Goal: Task Accomplishment & Management: Manage account settings

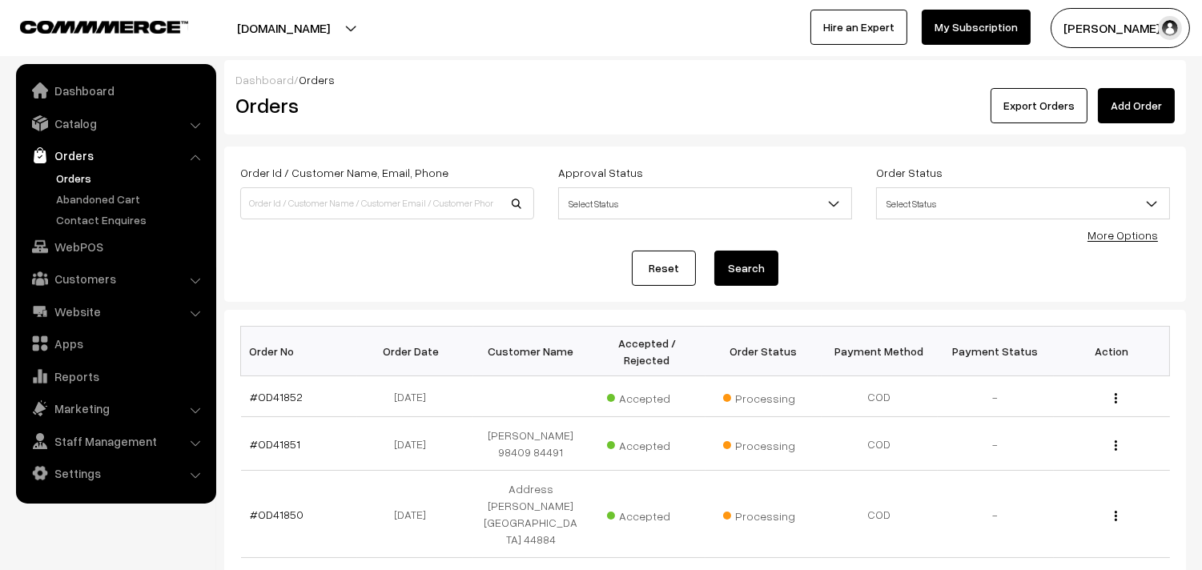
click at [88, 173] on link "Orders" at bounding box center [131, 178] width 159 height 17
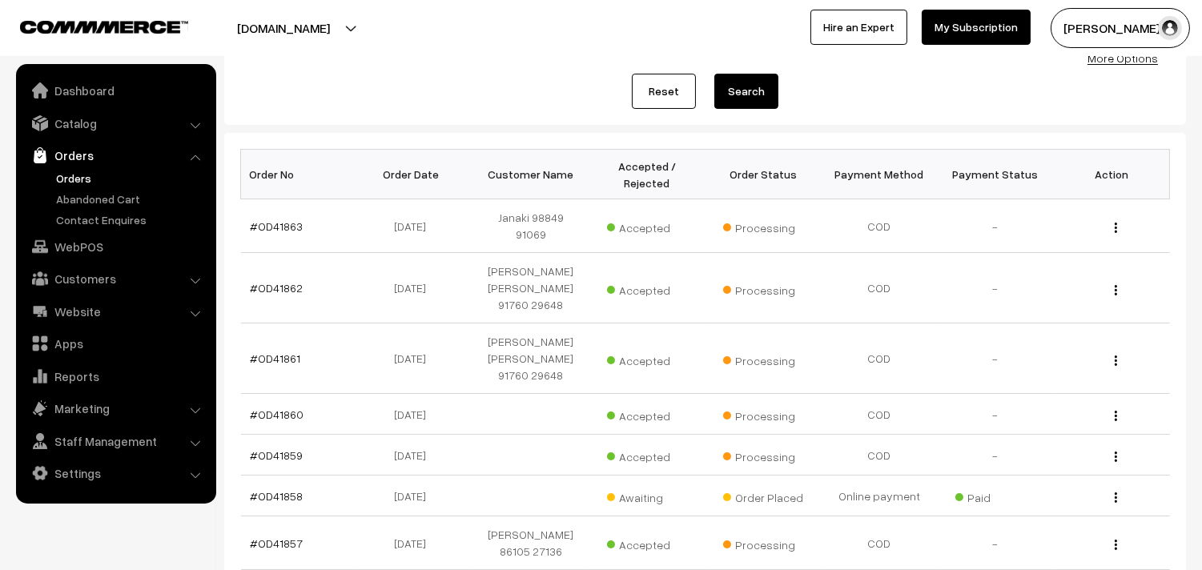
scroll to position [267, 0]
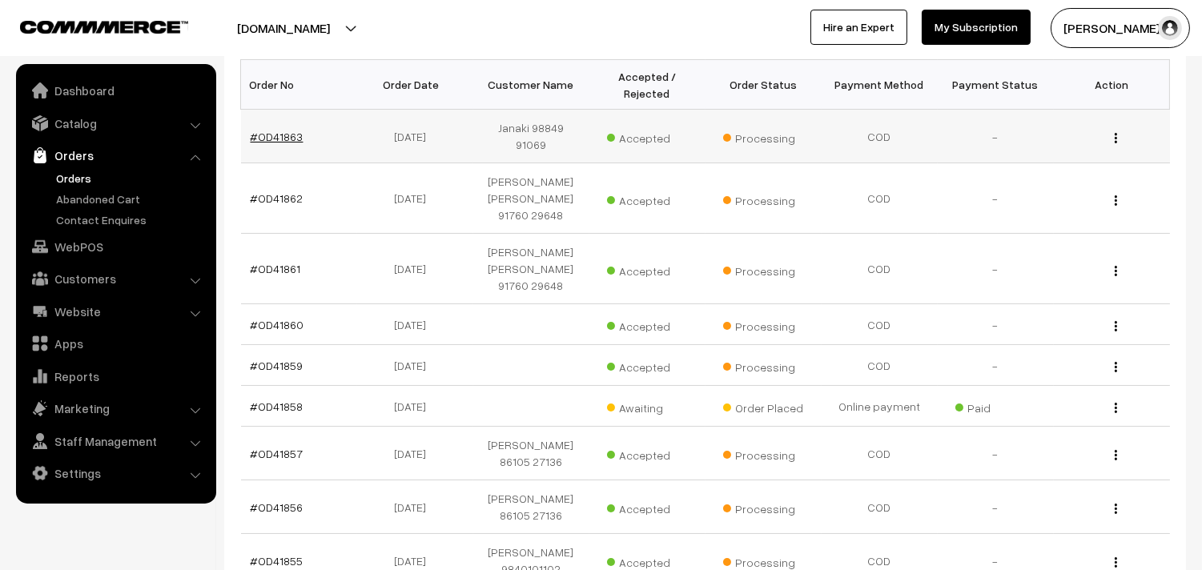
click at [281, 130] on link "#OD41863" at bounding box center [277, 137] width 53 height 14
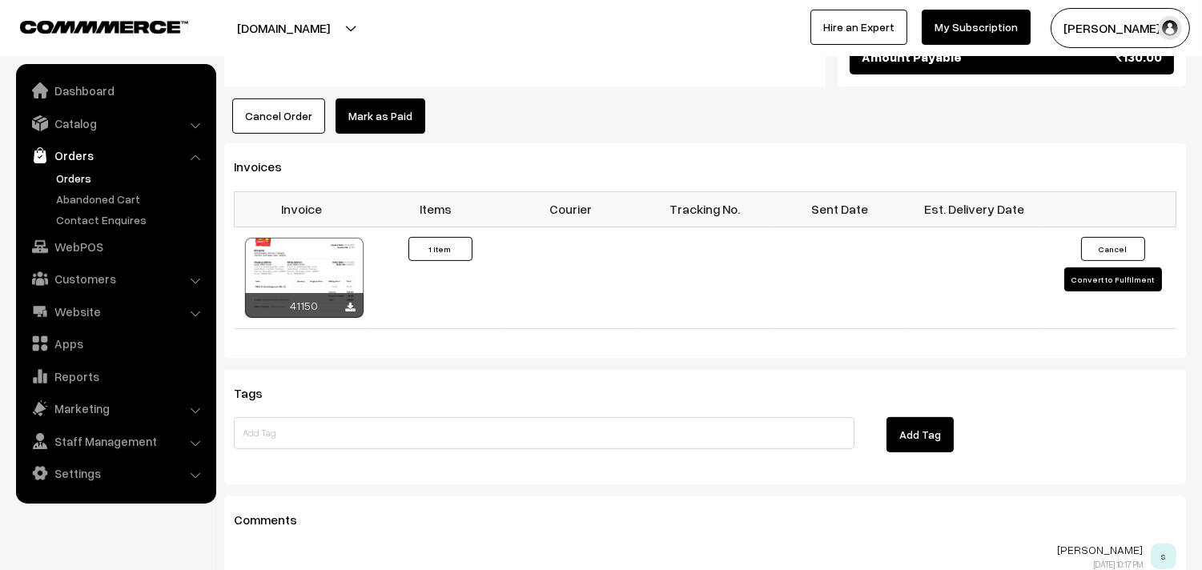
scroll to position [979, 0]
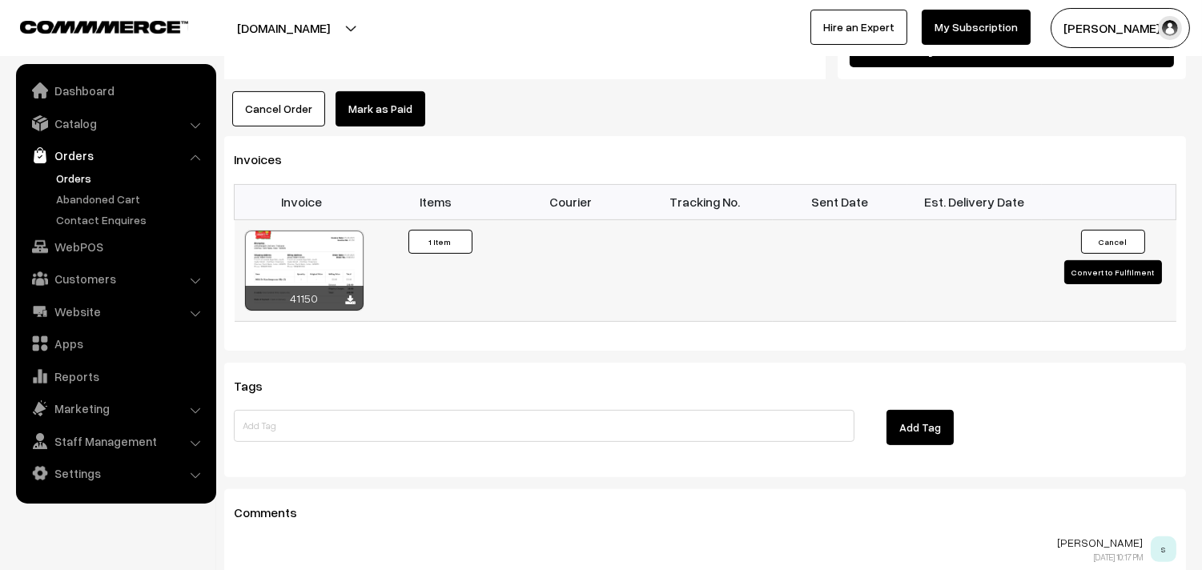
click at [312, 244] on div at bounding box center [304, 271] width 119 height 80
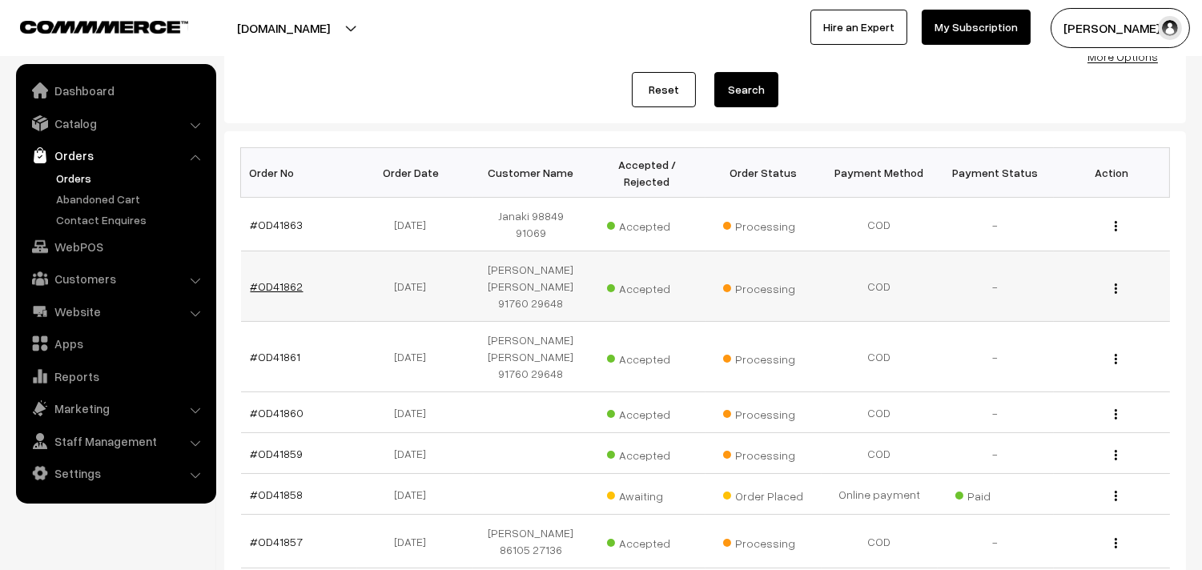
scroll to position [178, 0]
click at [284, 280] on link "#OD41862" at bounding box center [277, 287] width 53 height 14
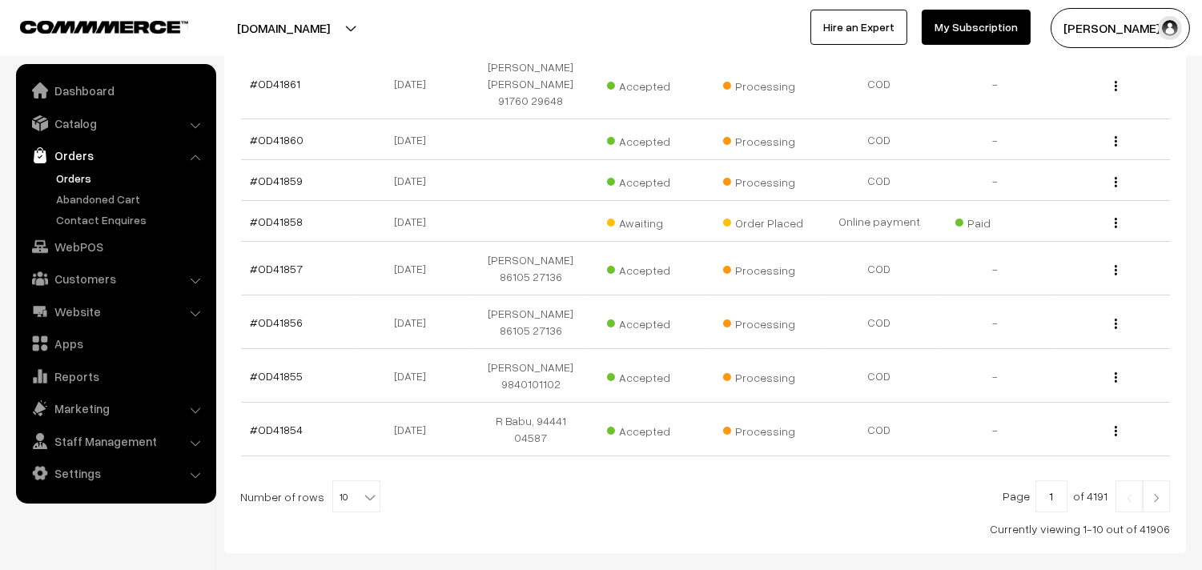
scroll to position [455, 0]
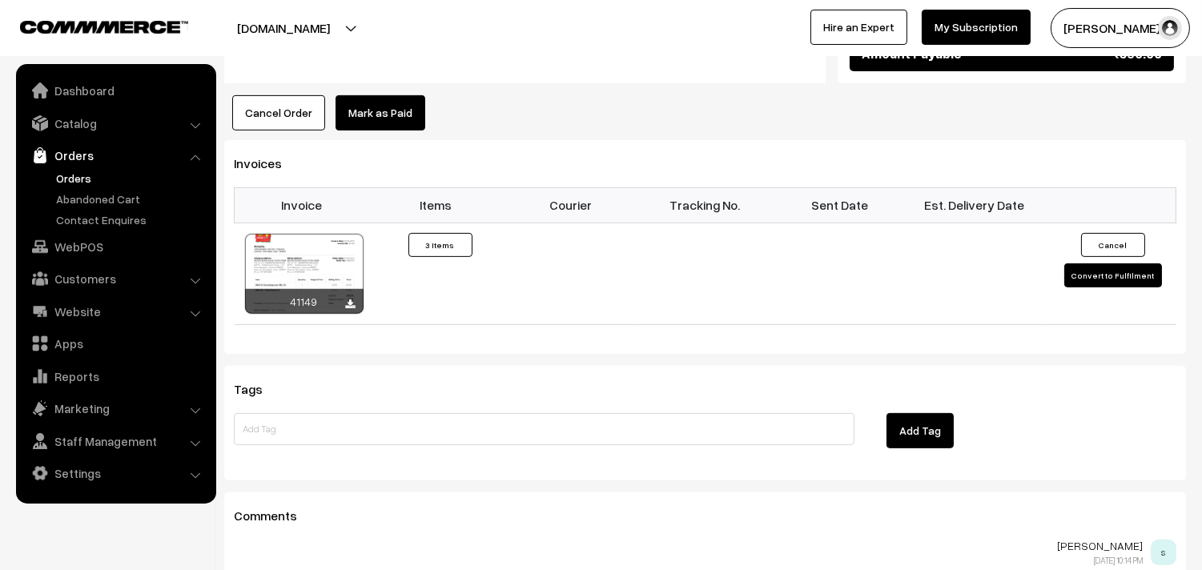
scroll to position [1156, 0]
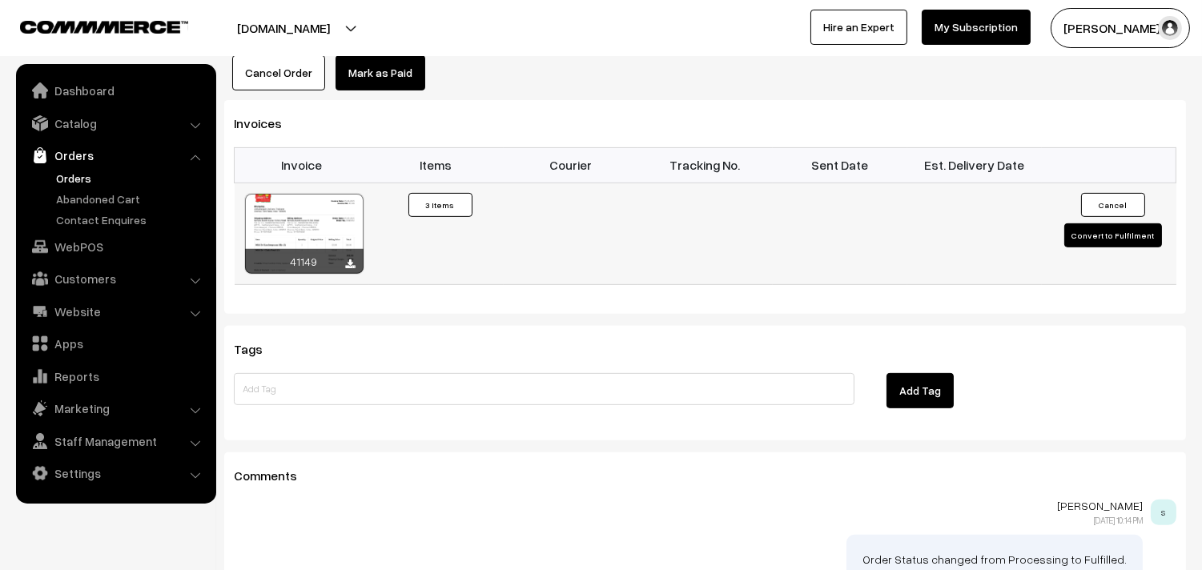
click at [338, 194] on div at bounding box center [304, 234] width 119 height 80
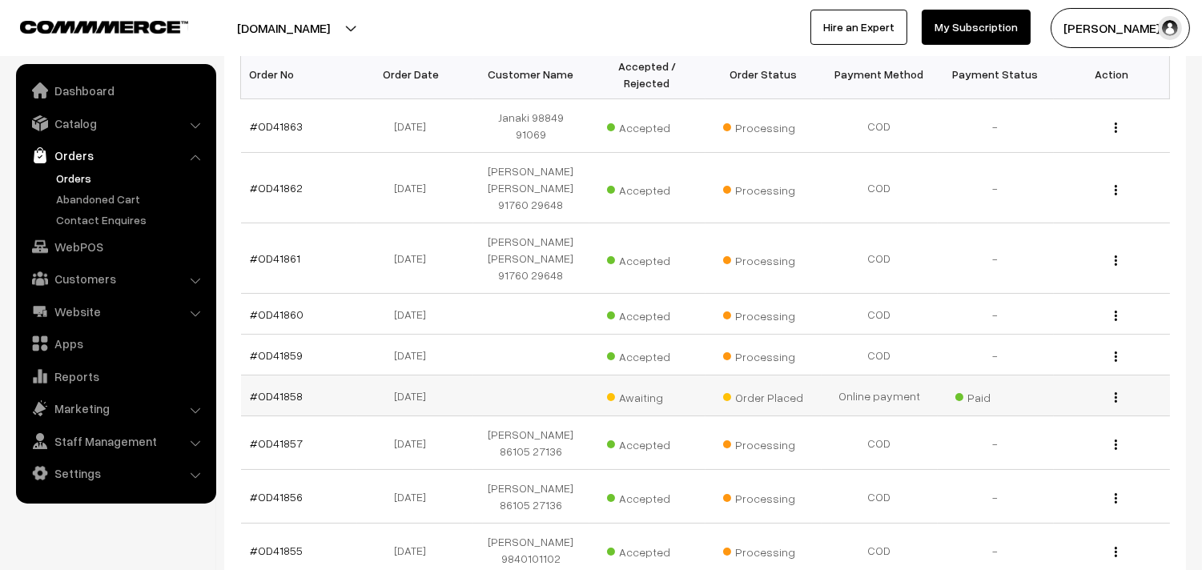
scroll to position [188, 0]
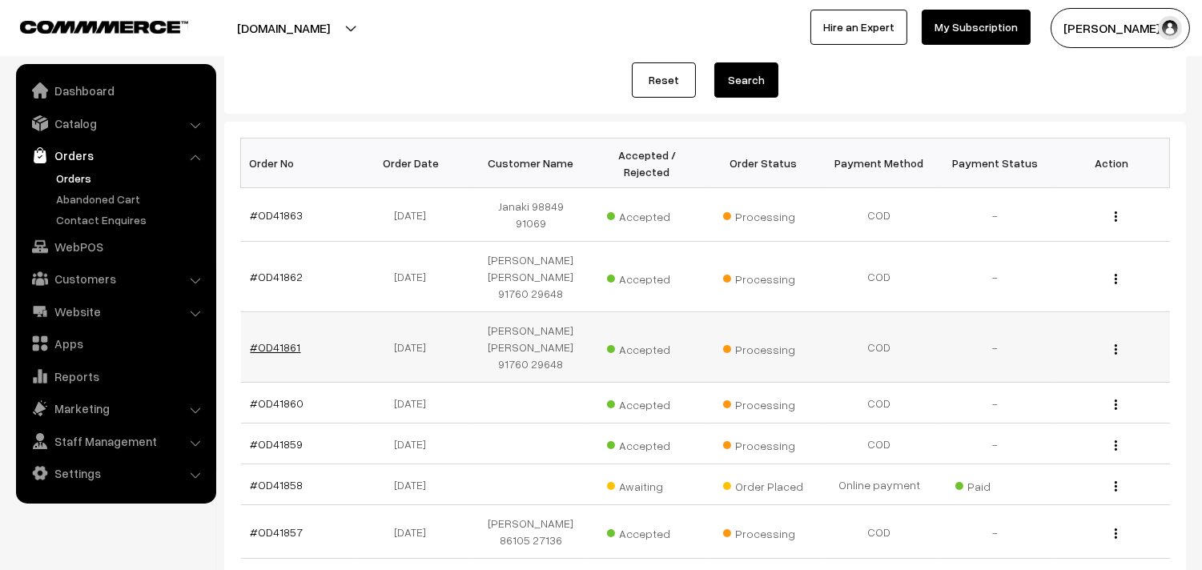
click at [284, 340] on link "#OD41861" at bounding box center [276, 347] width 50 height 14
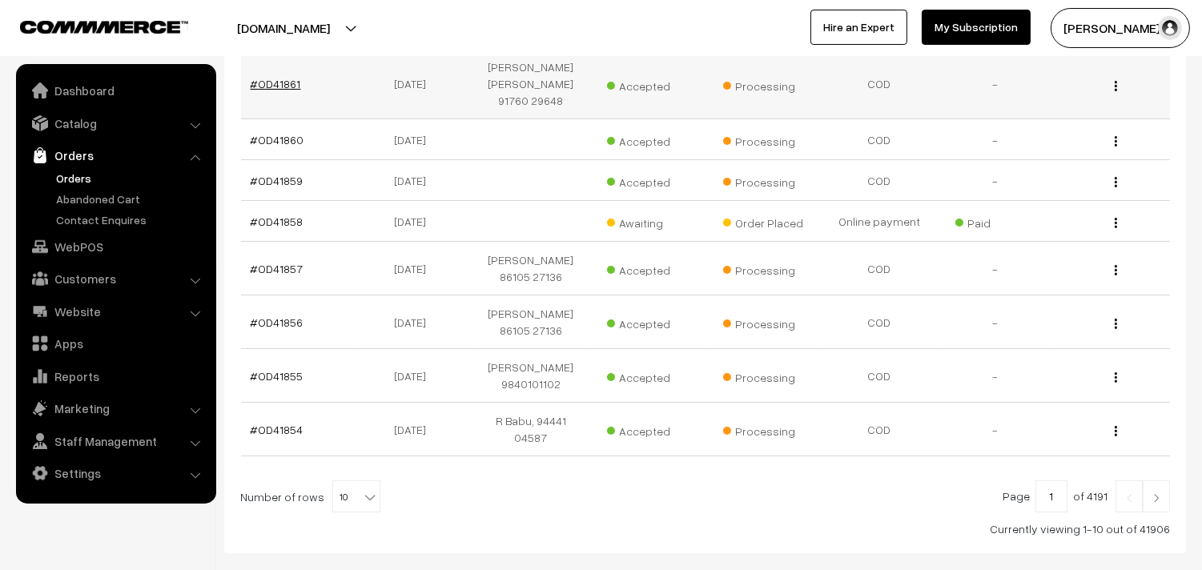
scroll to position [455, 0]
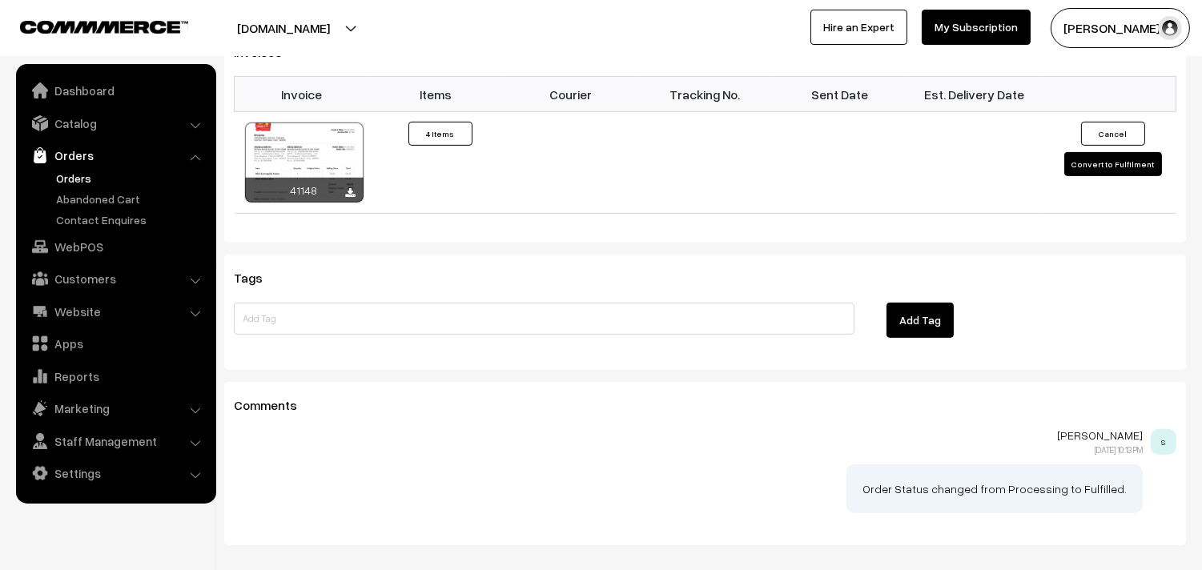
scroll to position [1245, 0]
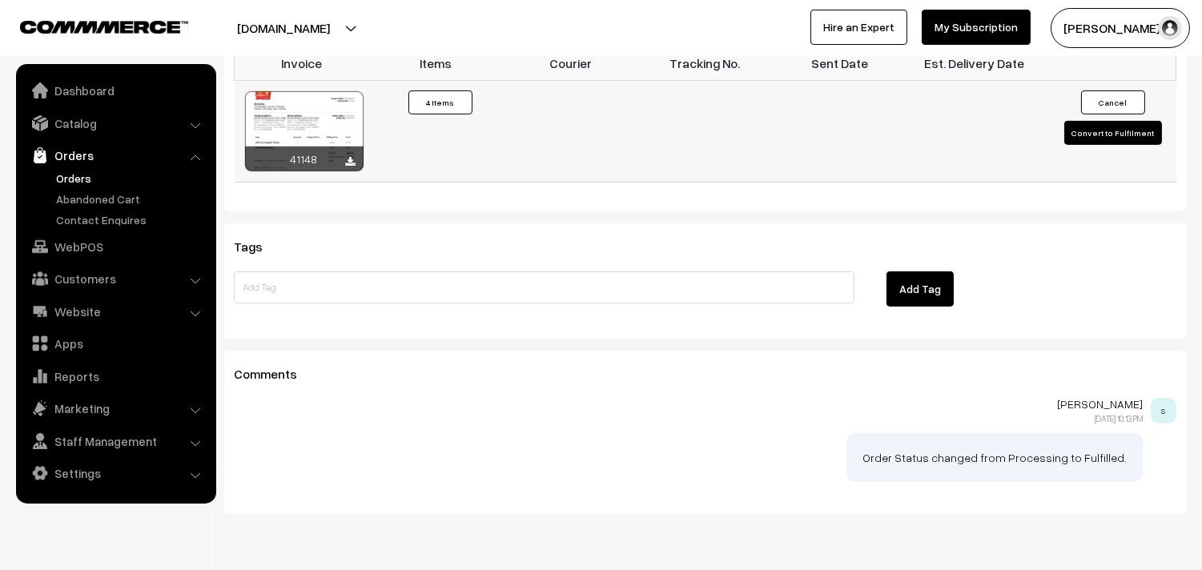
click at [337, 138] on div at bounding box center [304, 131] width 119 height 80
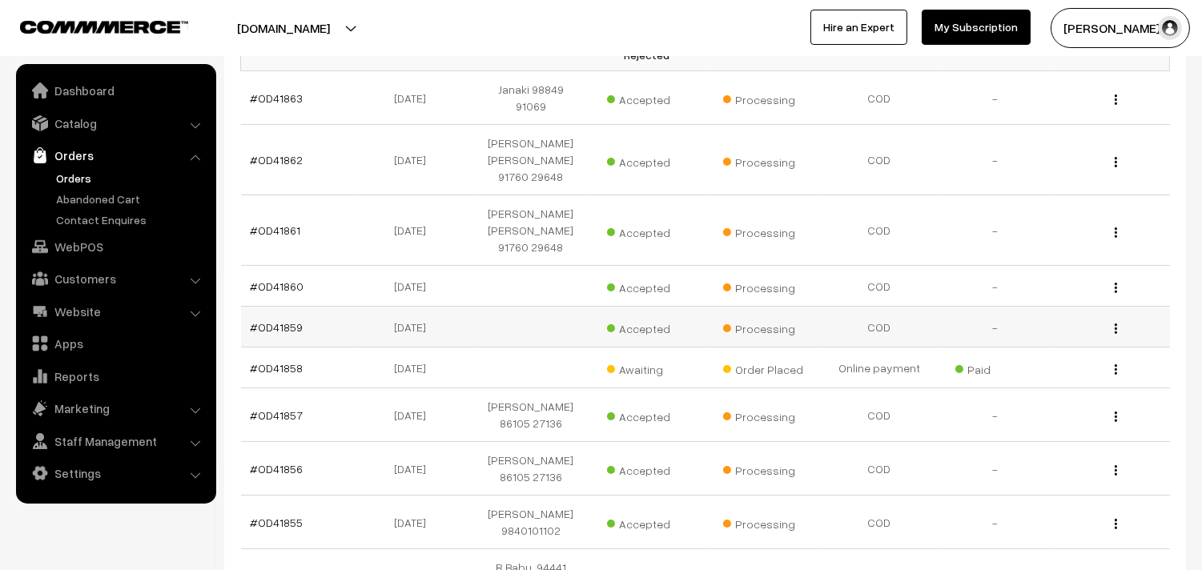
scroll to position [277, 0]
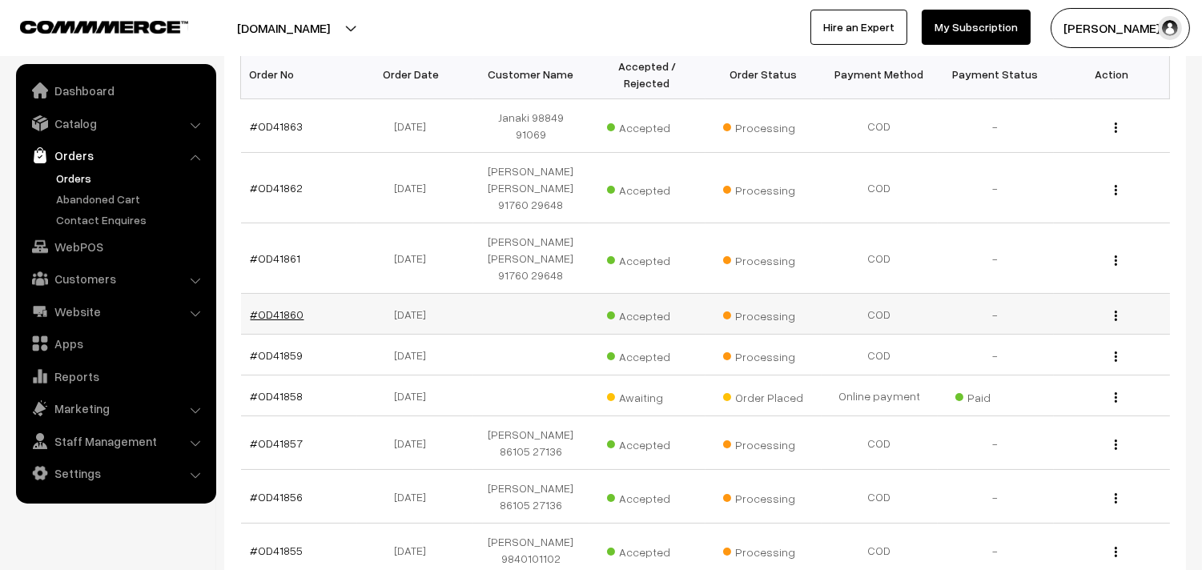
click at [276, 308] on link "#OD41860" at bounding box center [278, 315] width 54 height 14
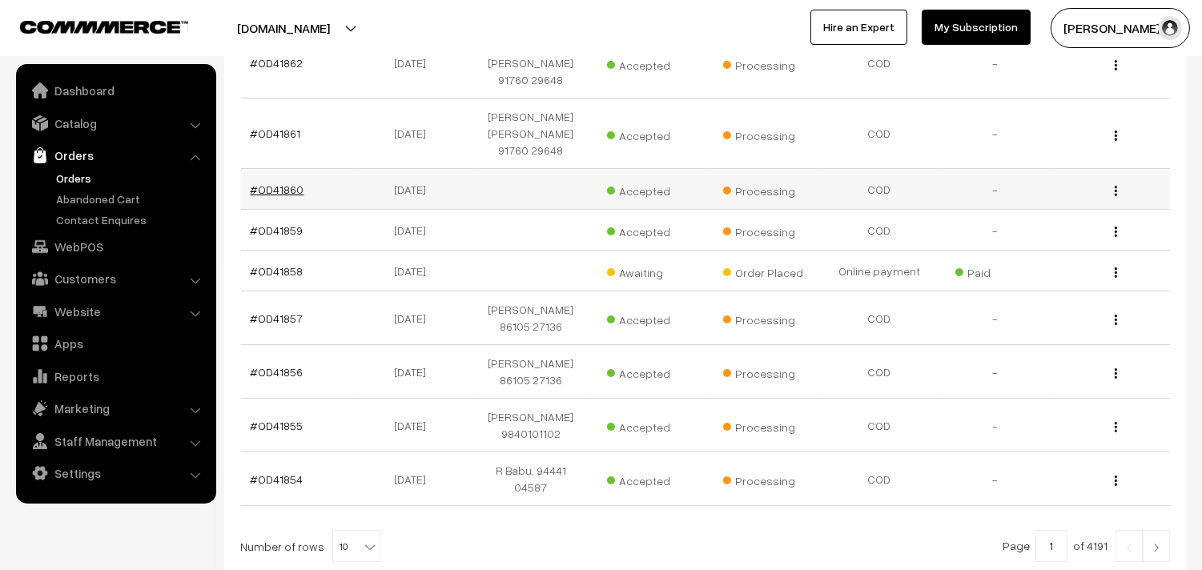
scroll to position [455, 0]
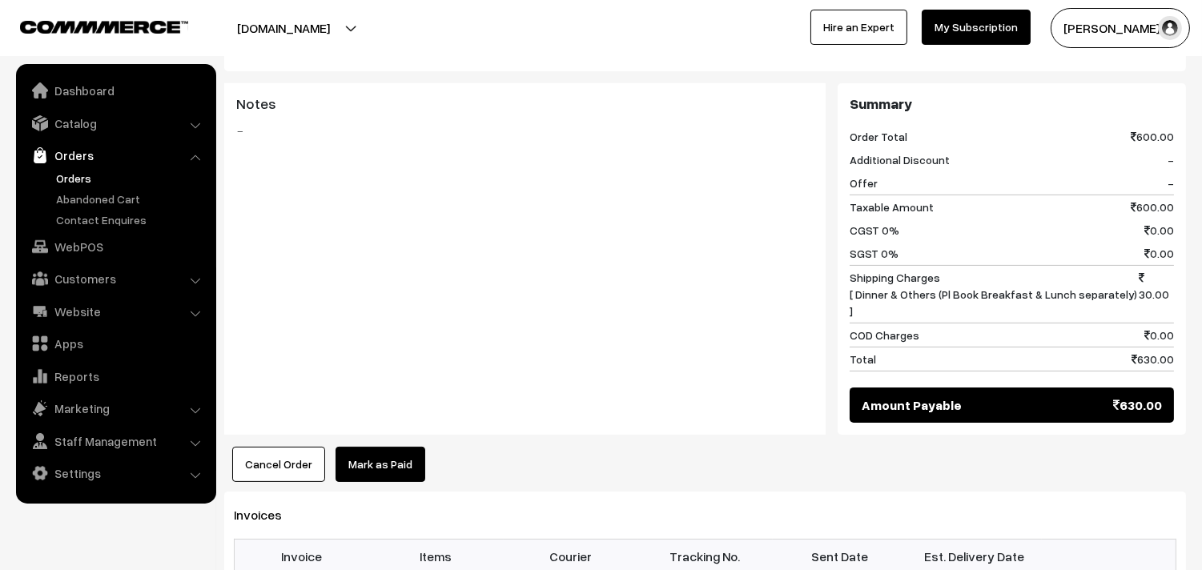
scroll to position [979, 0]
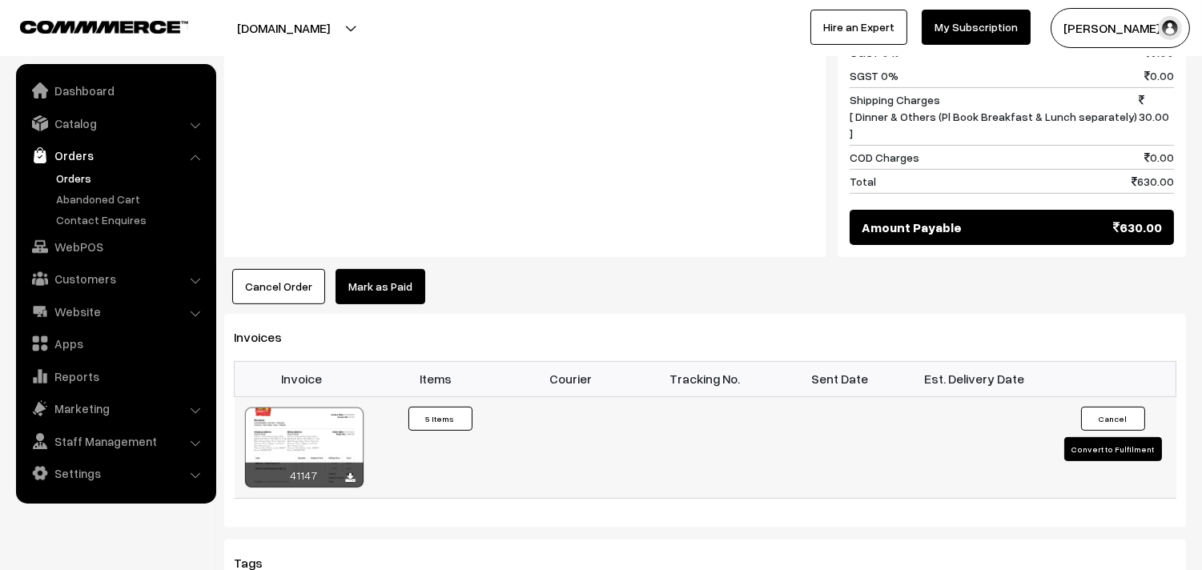
click at [330, 408] on div at bounding box center [304, 448] width 119 height 80
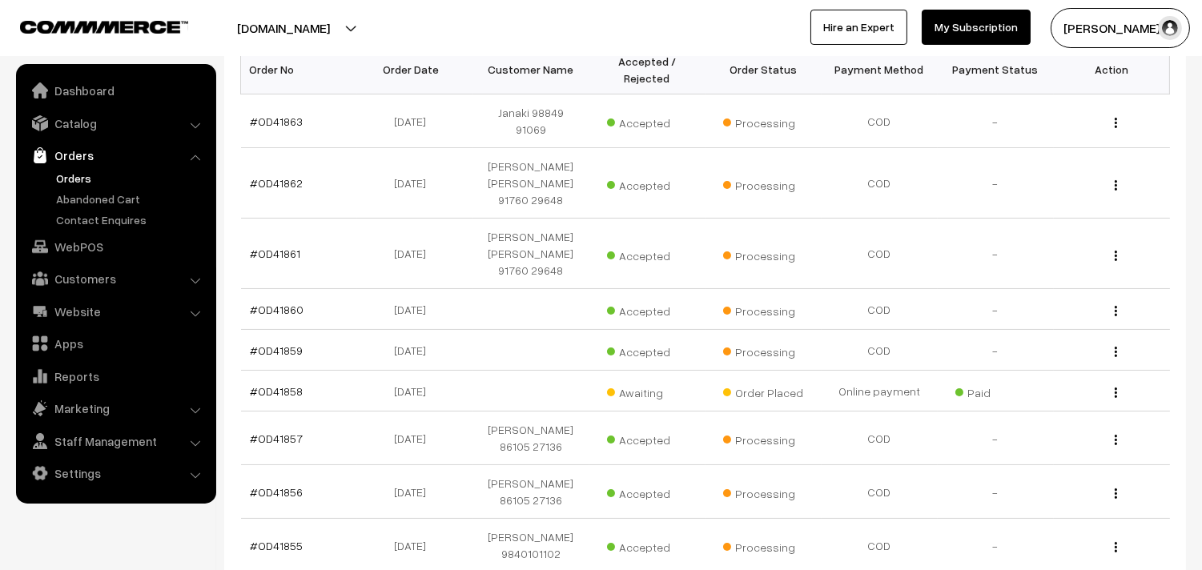
scroll to position [277, 0]
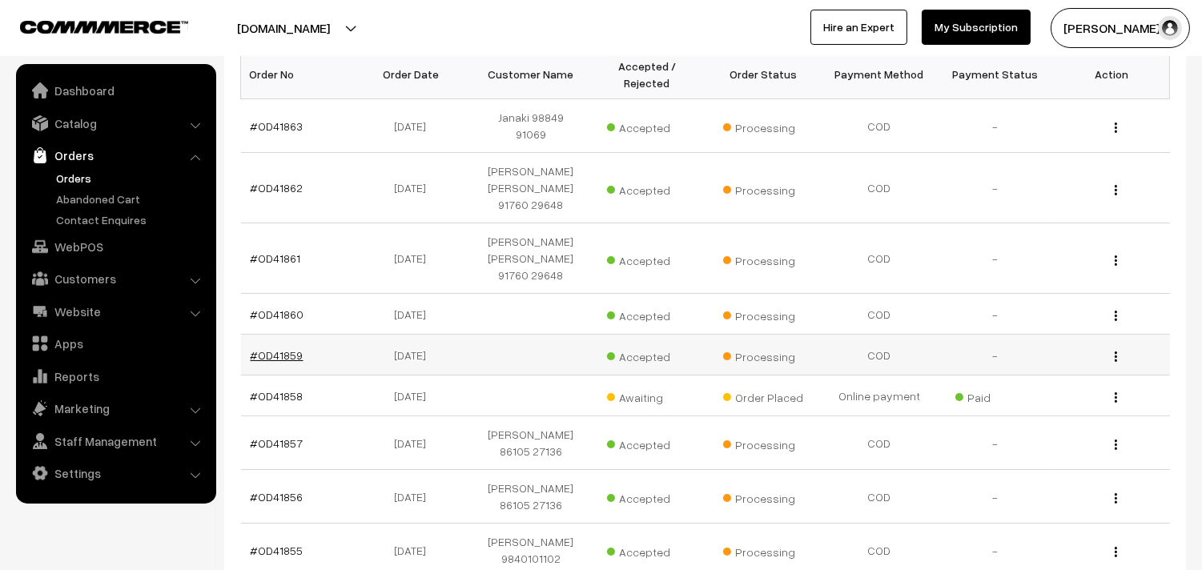
click at [266, 348] on link "#OD41859" at bounding box center [277, 355] width 53 height 14
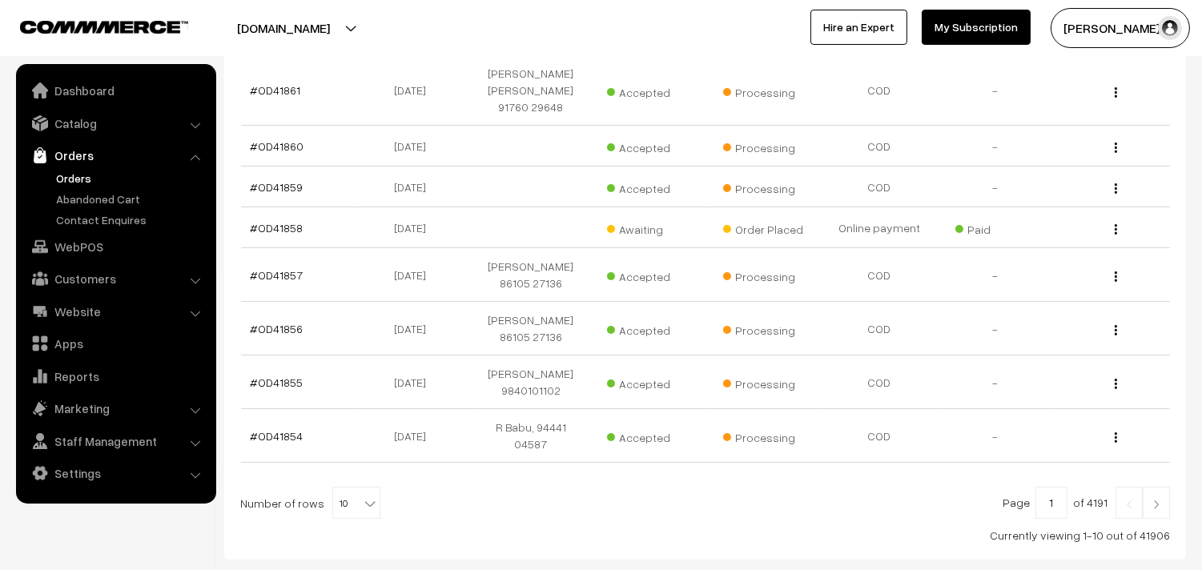
scroll to position [455, 0]
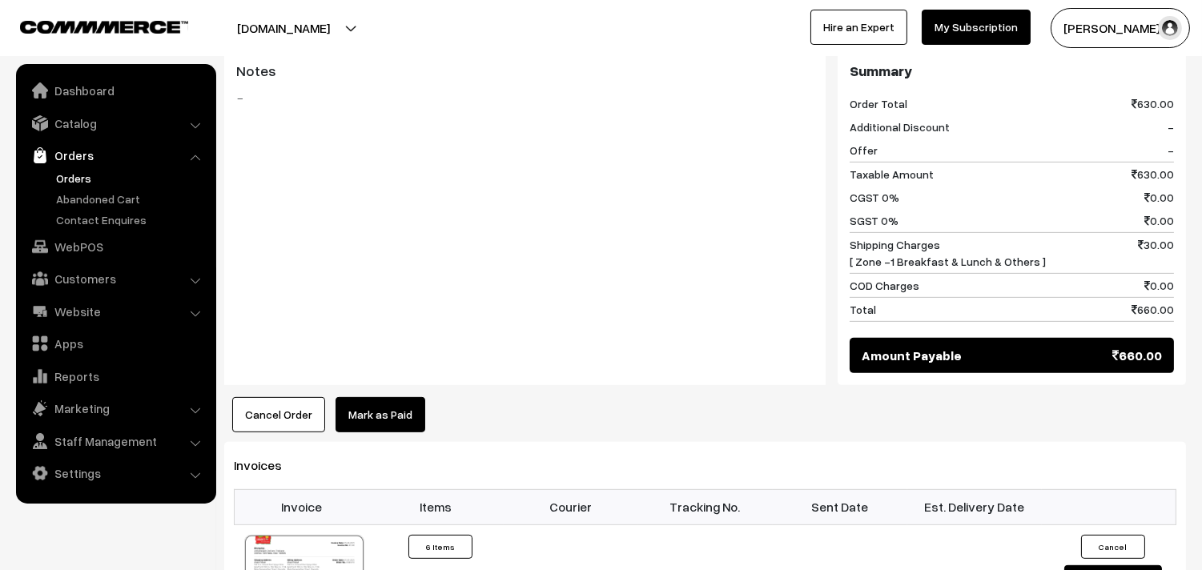
scroll to position [1512, 0]
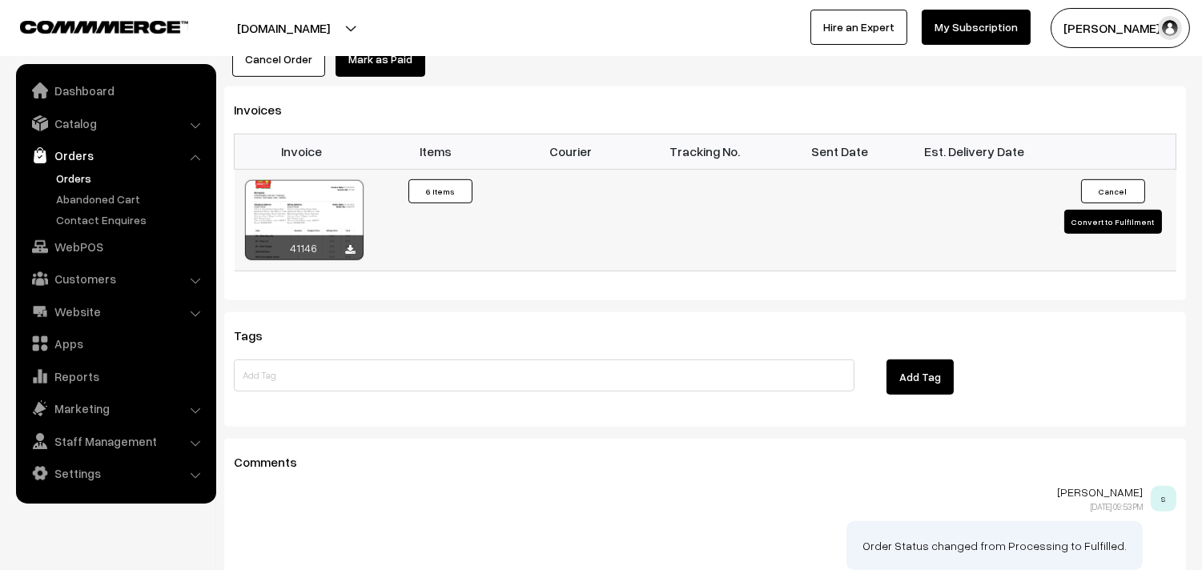
click at [320, 197] on div at bounding box center [304, 220] width 119 height 80
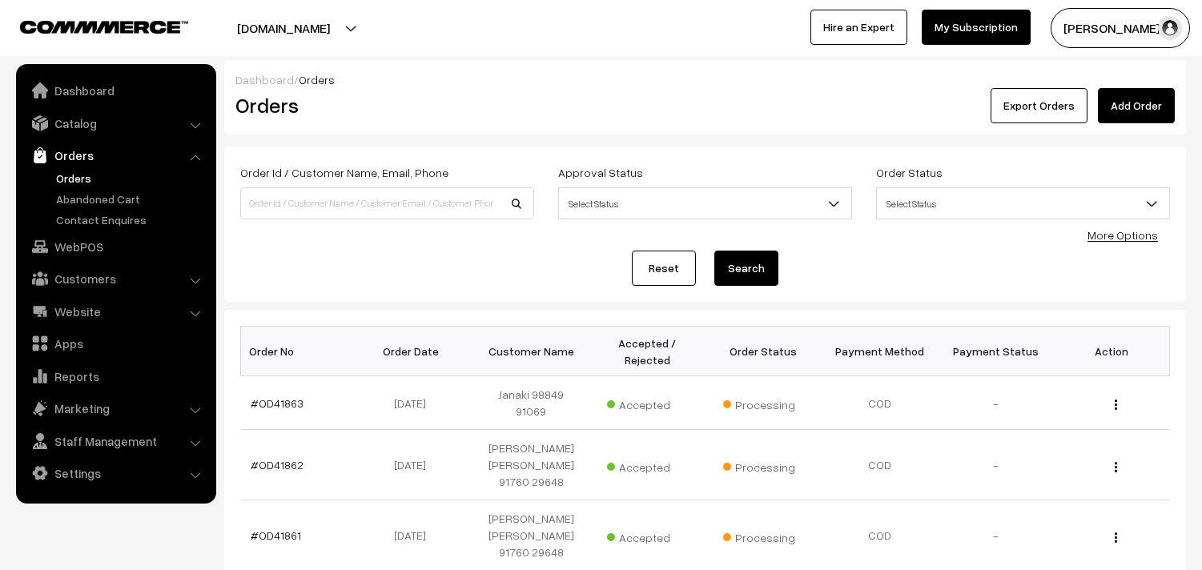
scroll to position [455, 0]
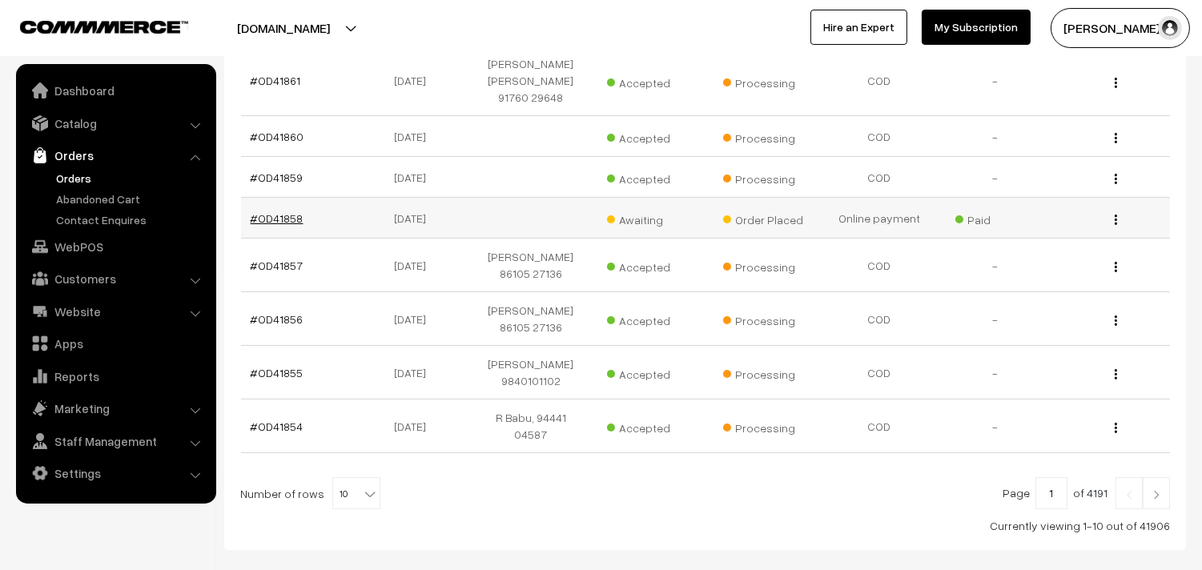
click at [280, 211] on link "#OD41858" at bounding box center [277, 218] width 53 height 14
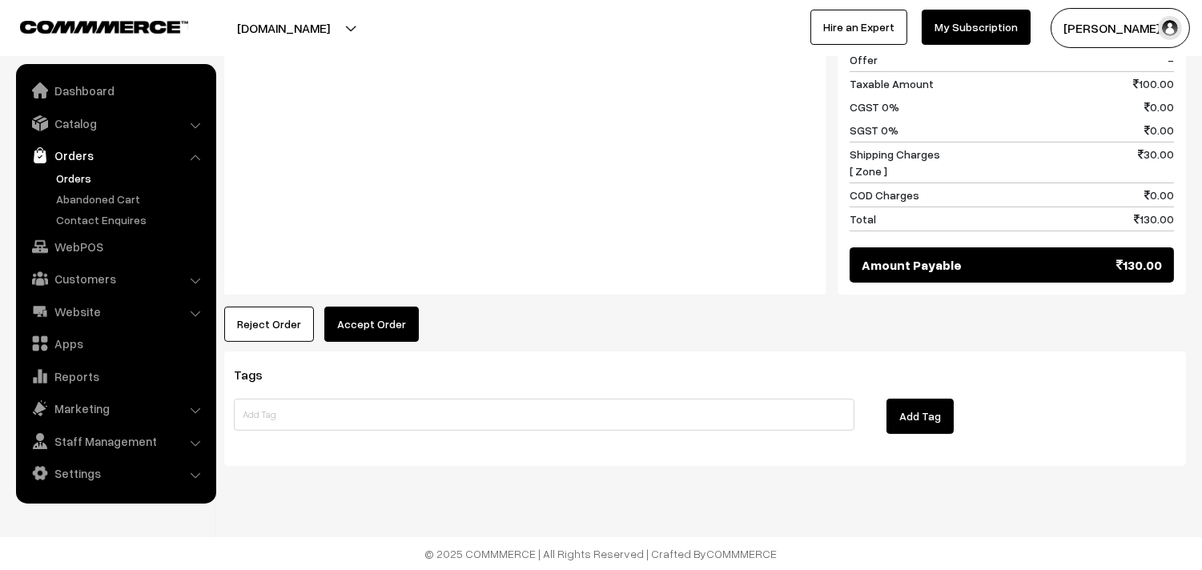
click at [353, 332] on button "Accept Order" at bounding box center [371, 324] width 95 height 35
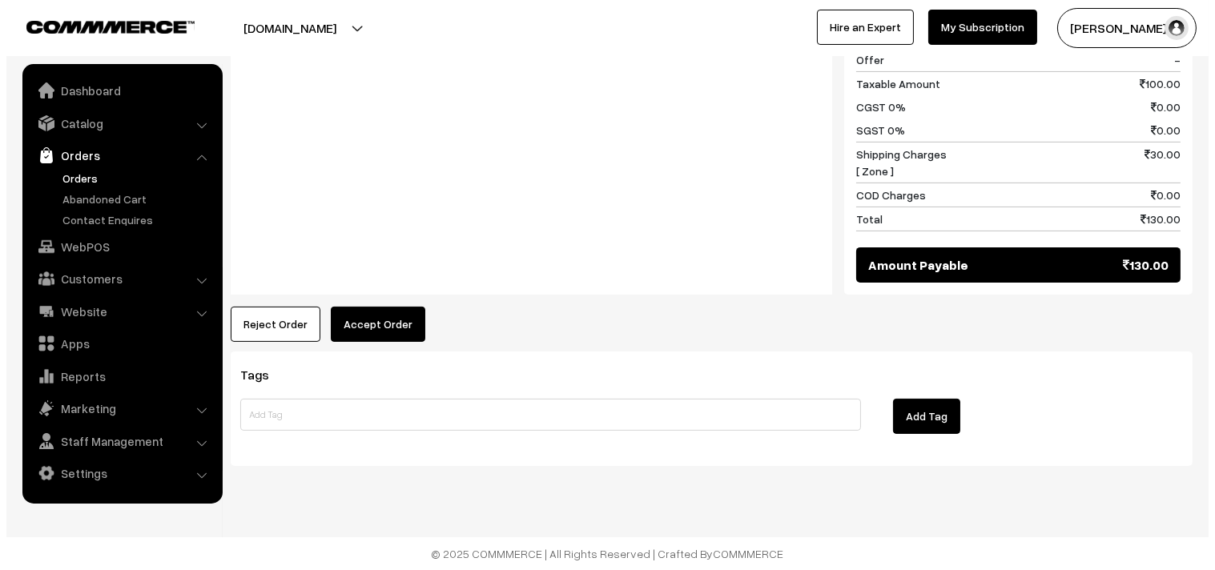
scroll to position [756, 0]
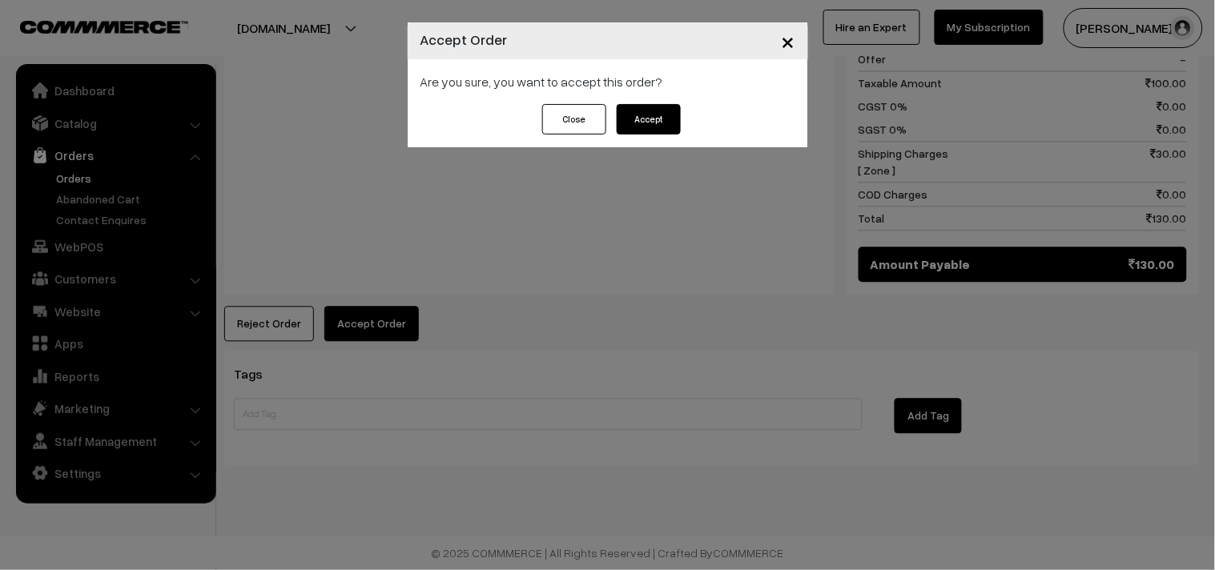
click at [637, 117] on button "Accept" at bounding box center [649, 119] width 64 height 30
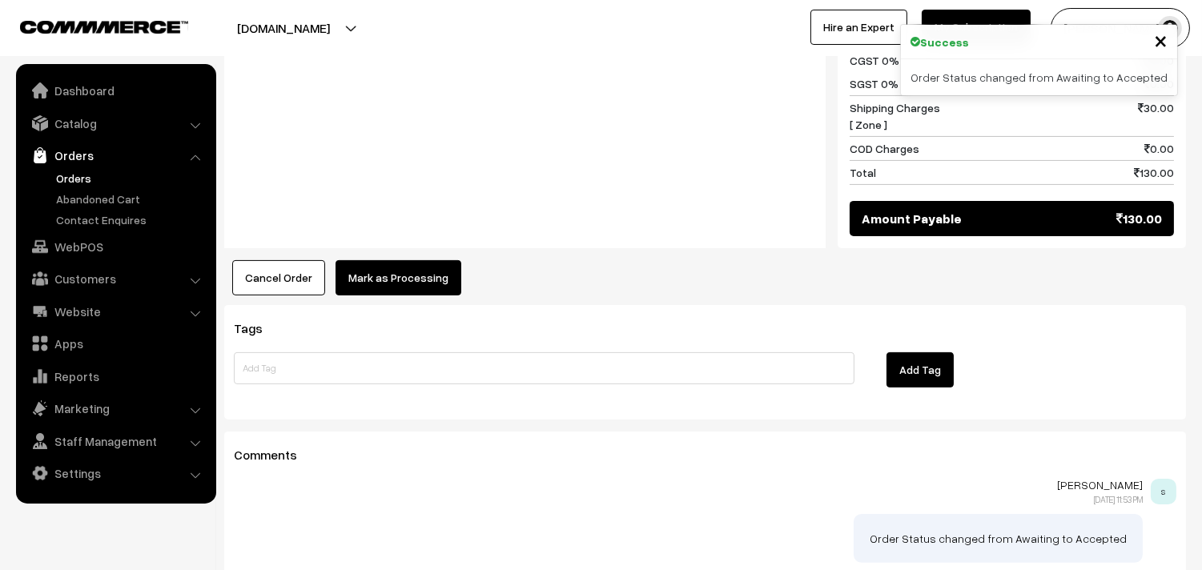
click at [404, 283] on button "Mark as Processing" at bounding box center [399, 277] width 126 height 35
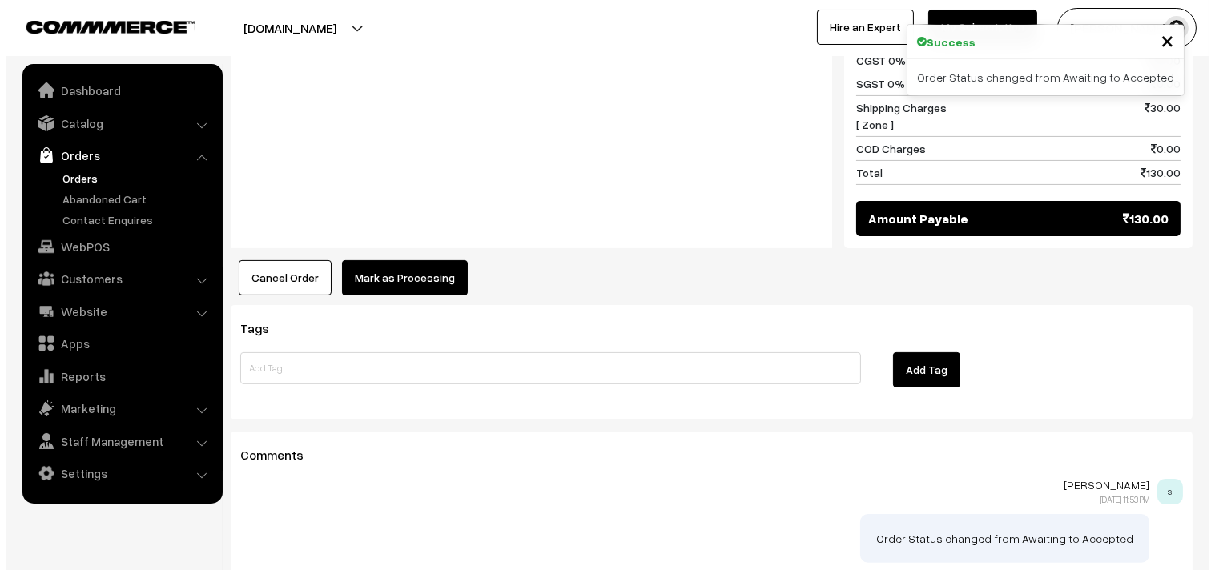
scroll to position [802, 0]
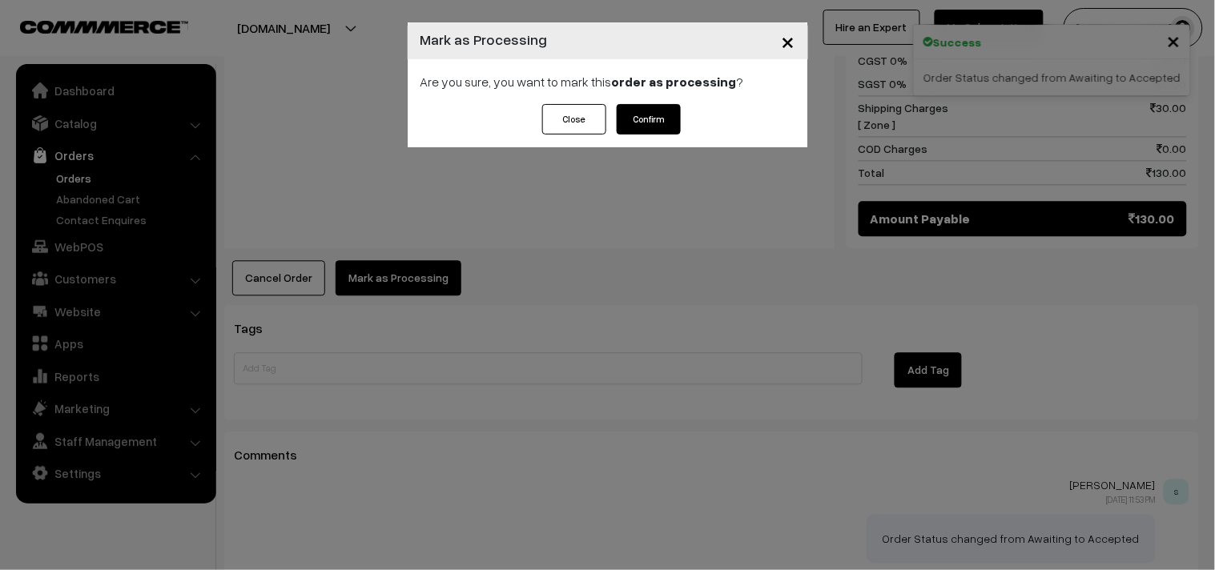
click at [493, 75] on div "Are you sure, you want to mark this order as processing ?" at bounding box center [608, 81] width 400 height 45
click at [630, 112] on button "Confirm" at bounding box center [649, 119] width 64 height 30
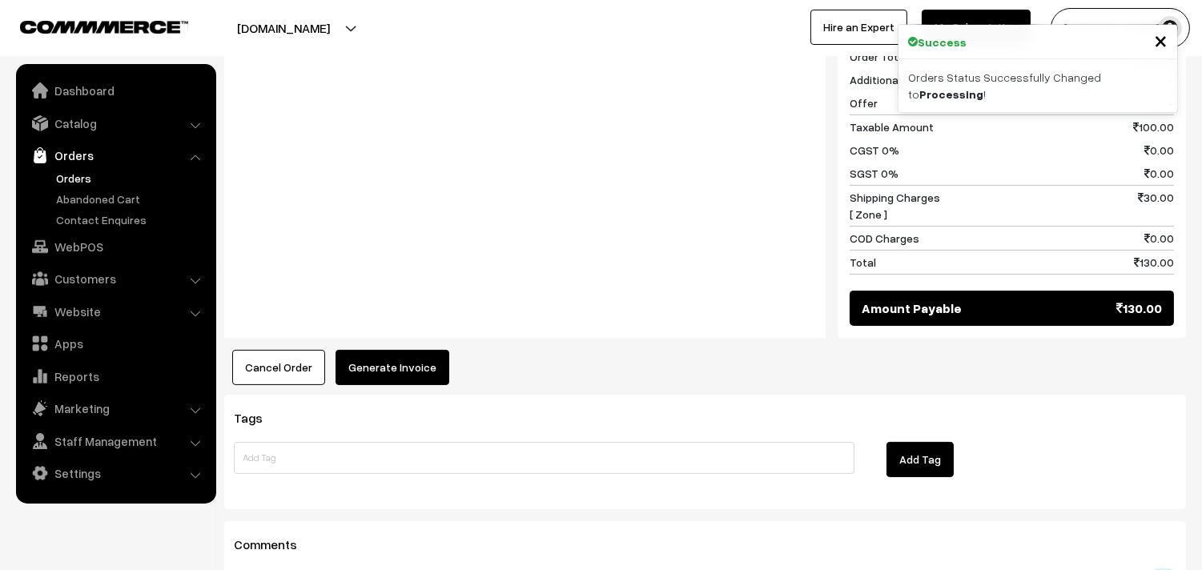
click at [431, 340] on div "Product Price Tax Rate Quantity Total 06th Kariveppilai Sadam 100.00" at bounding box center [705, 88] width 962 height 593
click at [423, 363] on button "Generate Invoice" at bounding box center [393, 367] width 114 height 35
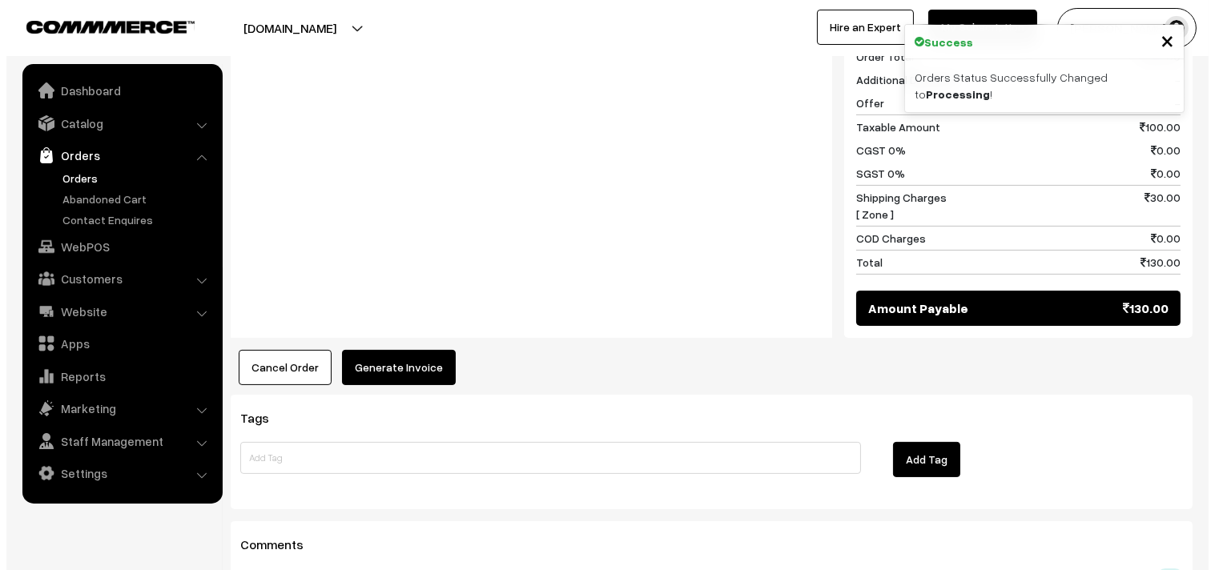
scroll to position [714, 0]
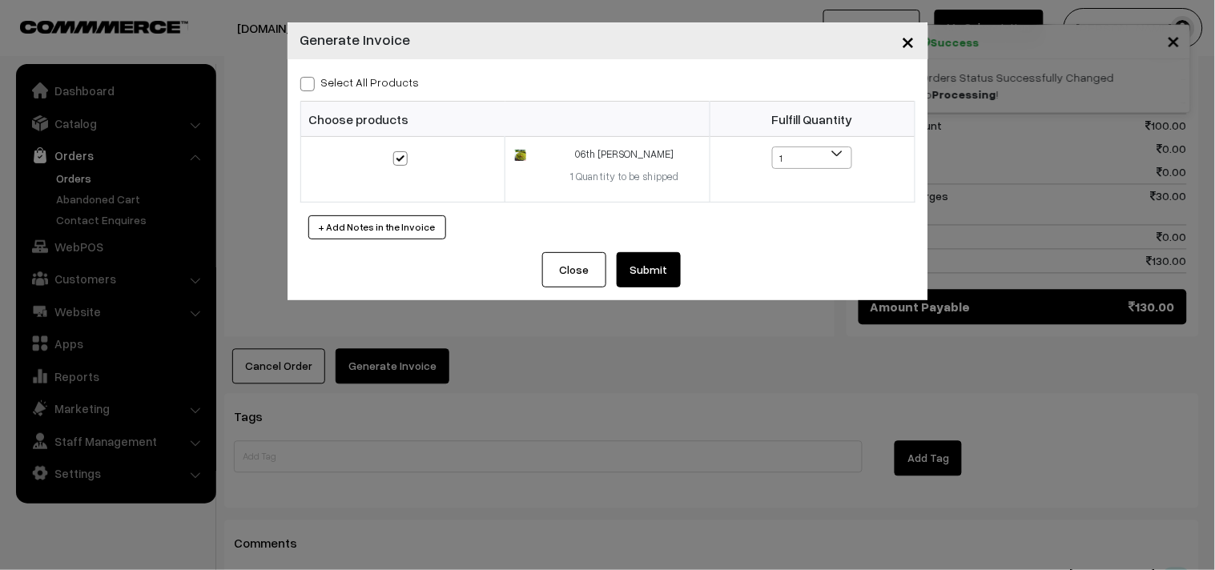
click at [402, 85] on label "Select All Products" at bounding box center [359, 82] width 119 height 17
click at [311, 85] on input "Select All Products" at bounding box center [305, 81] width 10 height 10
checkbox input "true"
click at [668, 283] on button "Submit" at bounding box center [649, 269] width 64 height 35
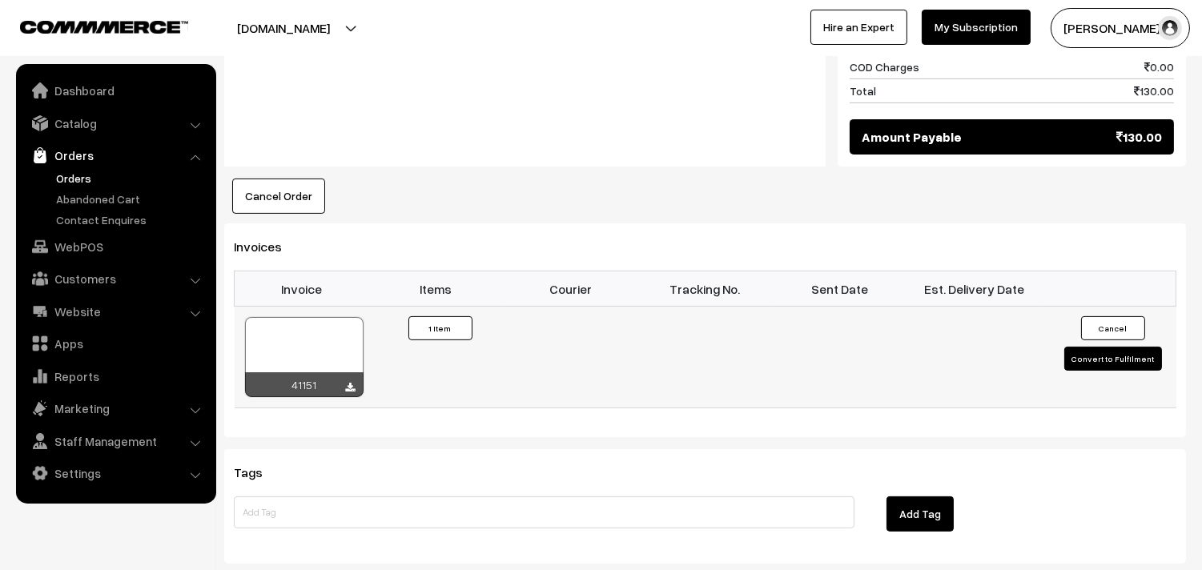
scroll to position [890, 0]
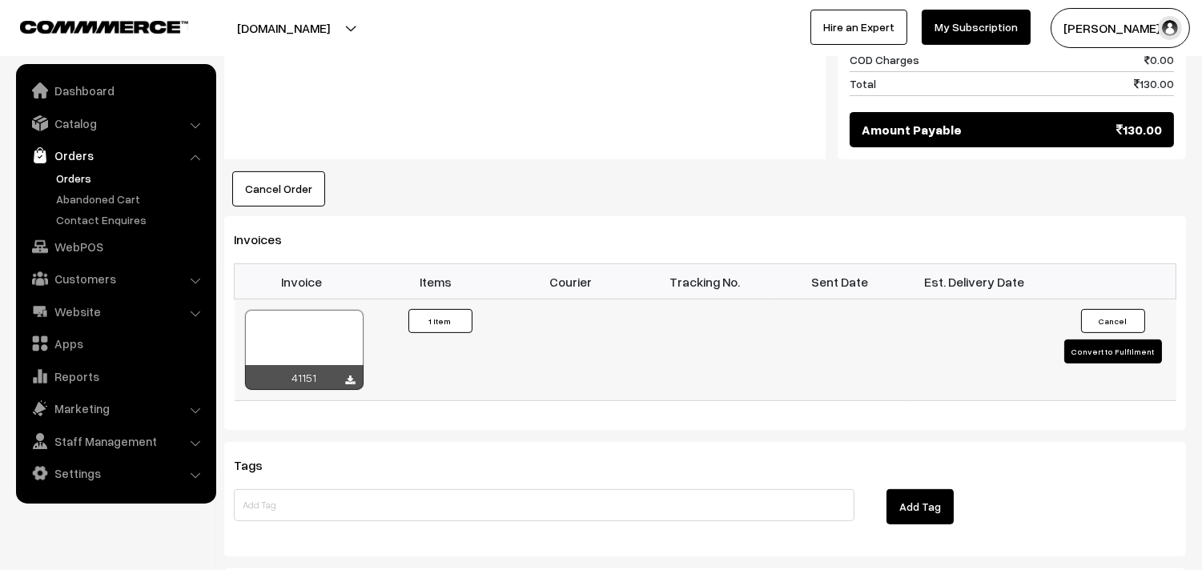
click at [316, 336] on div at bounding box center [304, 350] width 119 height 80
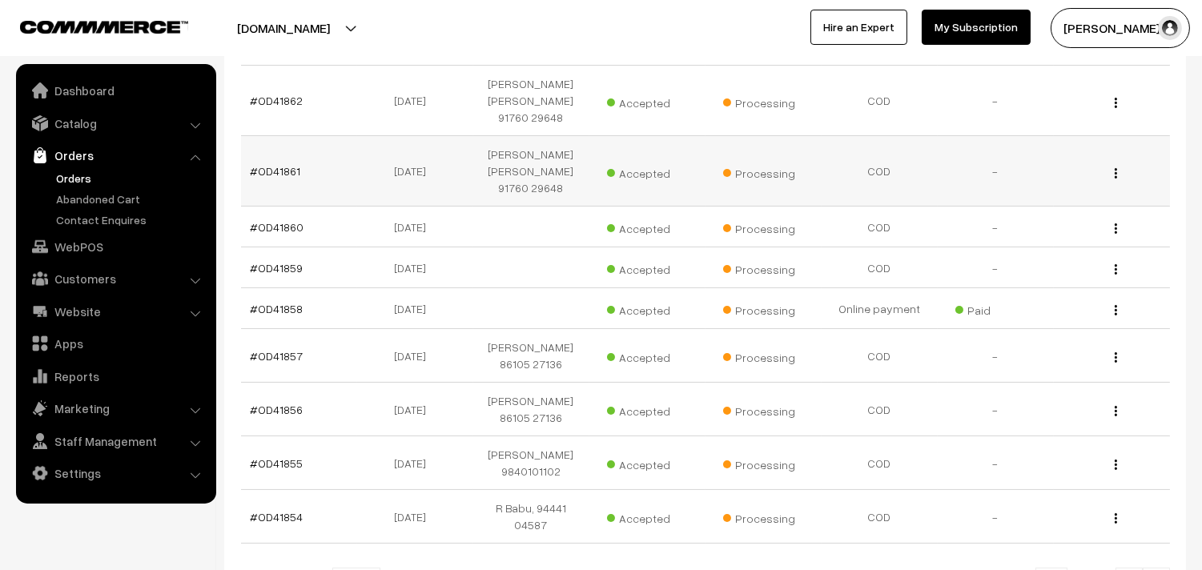
scroll to position [455, 0]
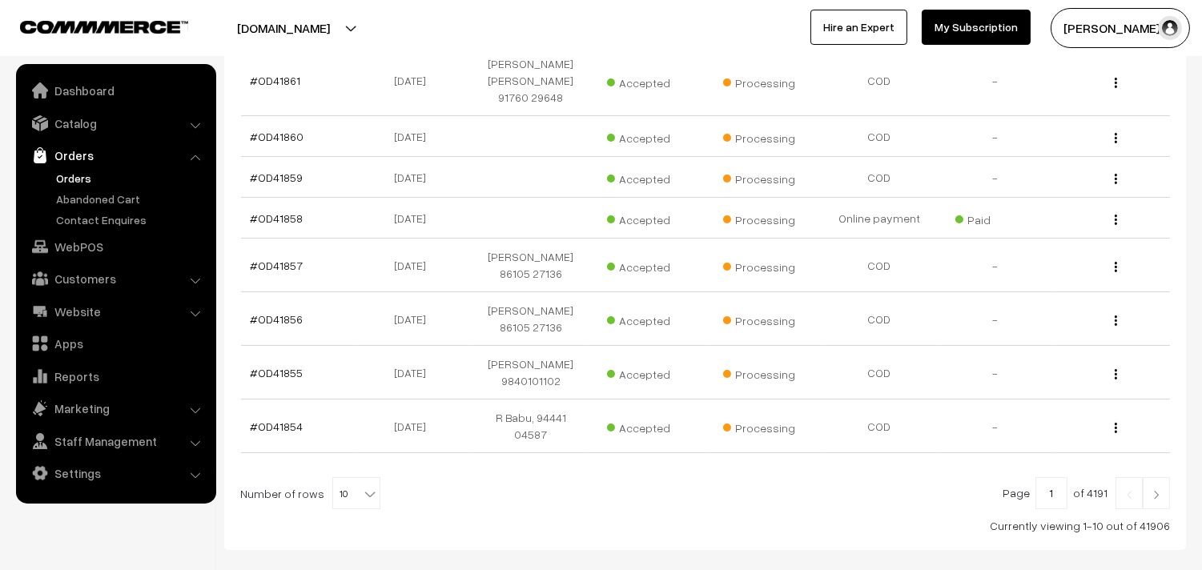
click at [348, 478] on span "10" at bounding box center [356, 494] width 46 height 32
select select "60"
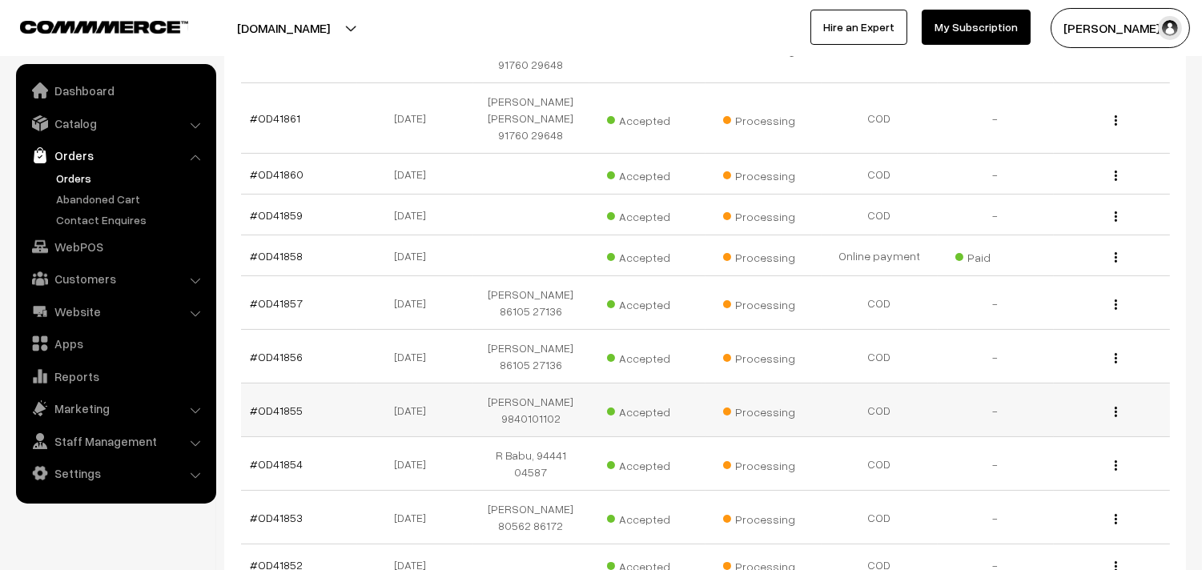
scroll to position [444, 0]
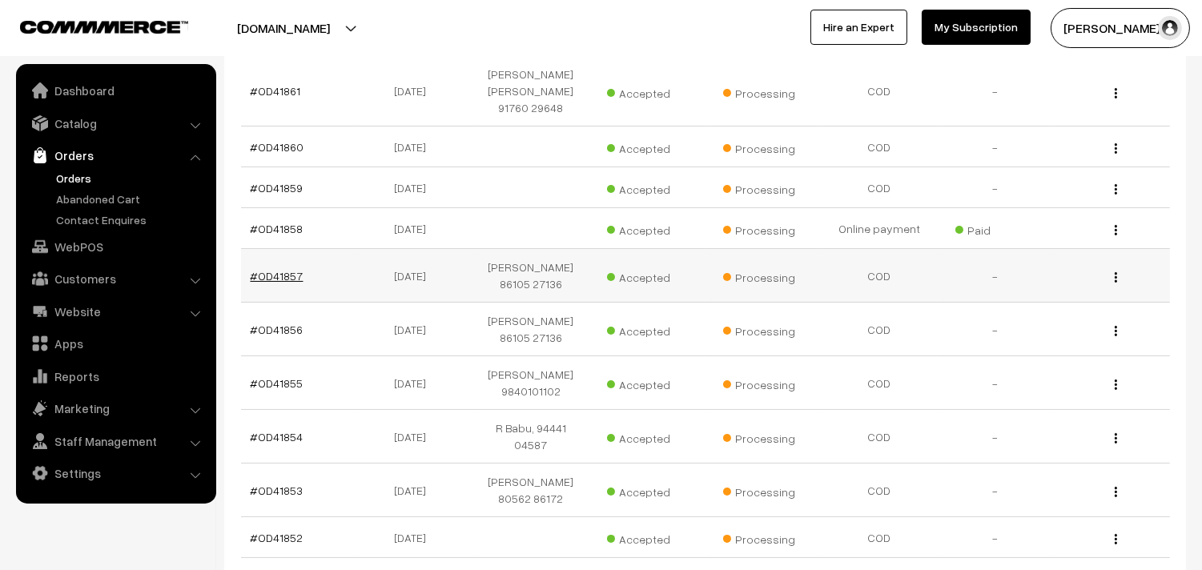
click at [278, 269] on link "#OD41857" at bounding box center [277, 276] width 53 height 14
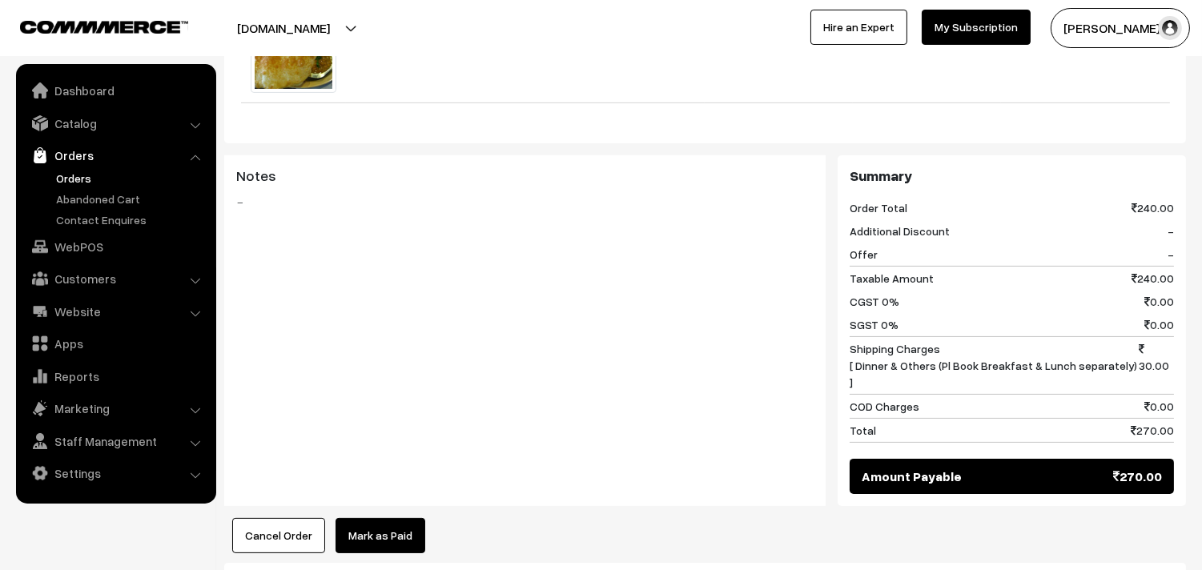
scroll to position [1068, 0]
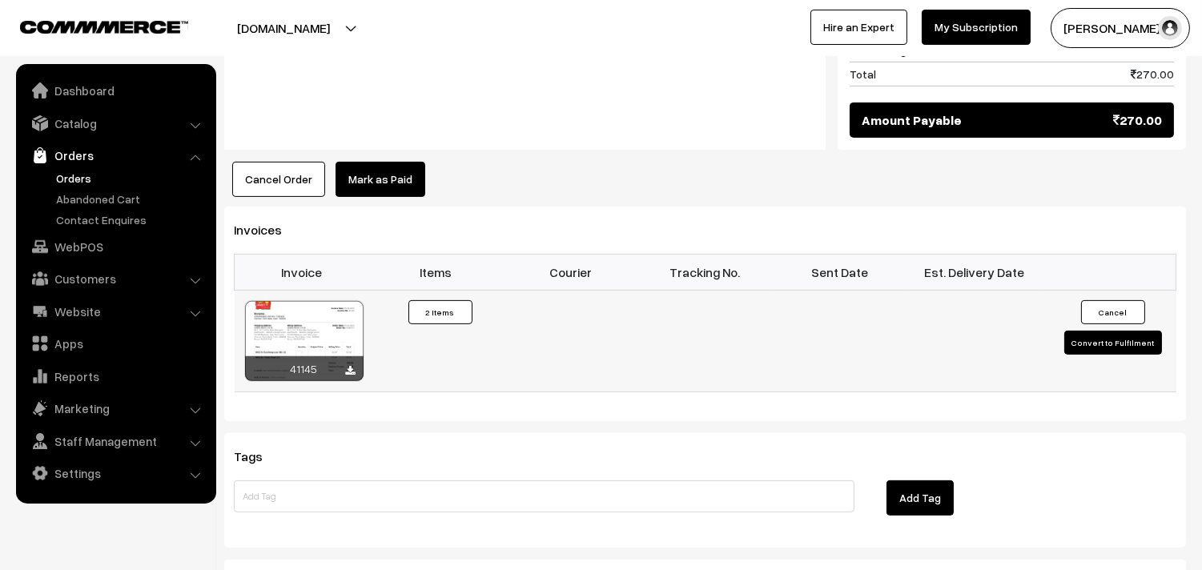
click at [339, 301] on div at bounding box center [304, 341] width 119 height 80
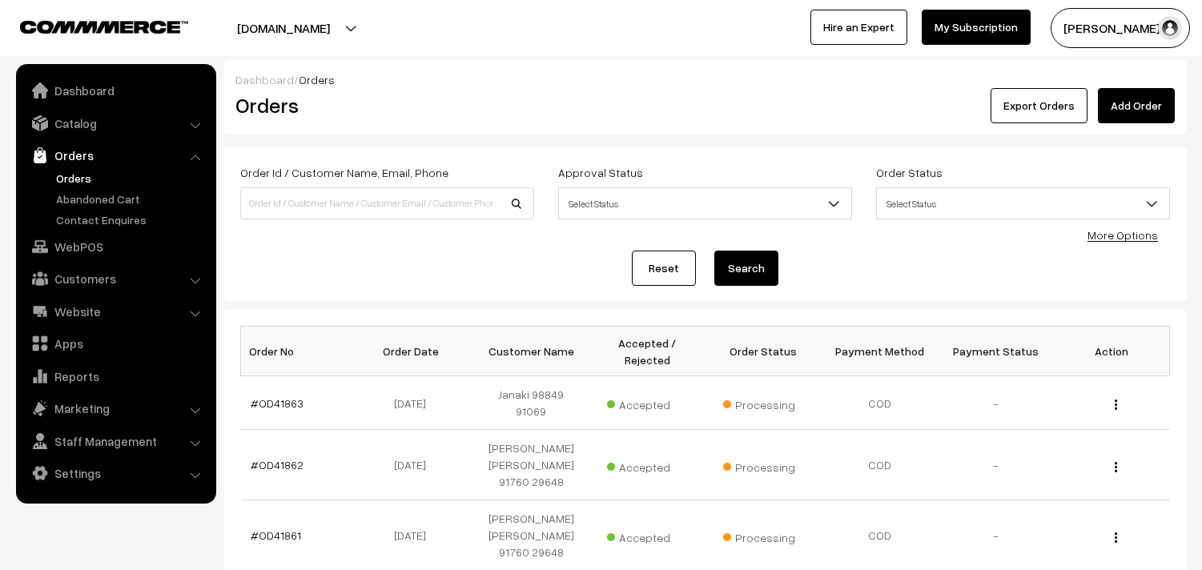
scroll to position [460, 0]
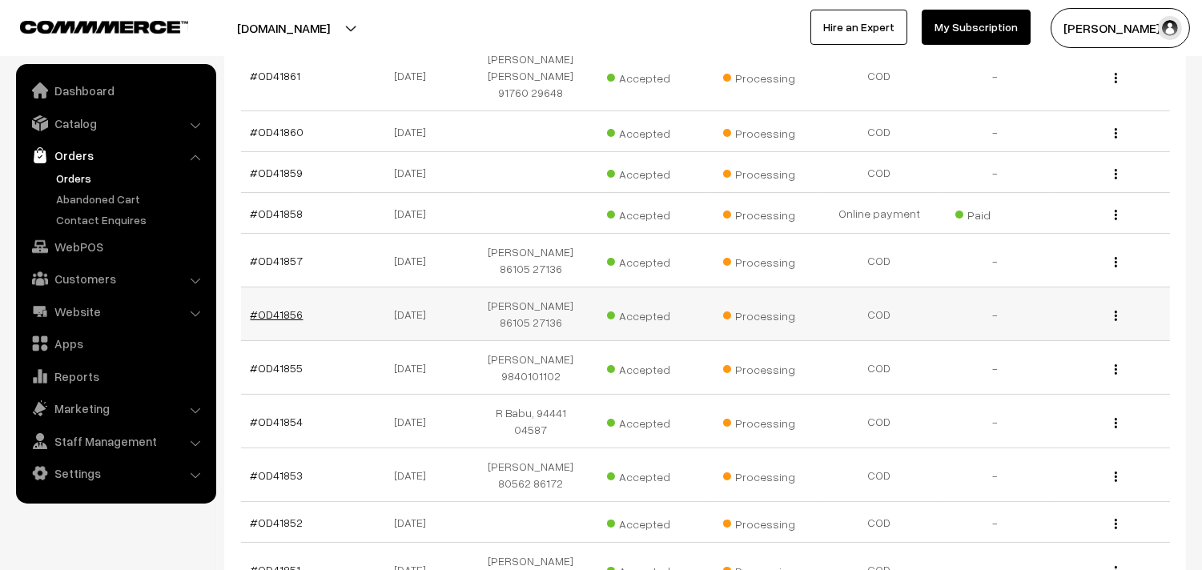
click at [283, 308] on link "#OD41856" at bounding box center [277, 315] width 53 height 14
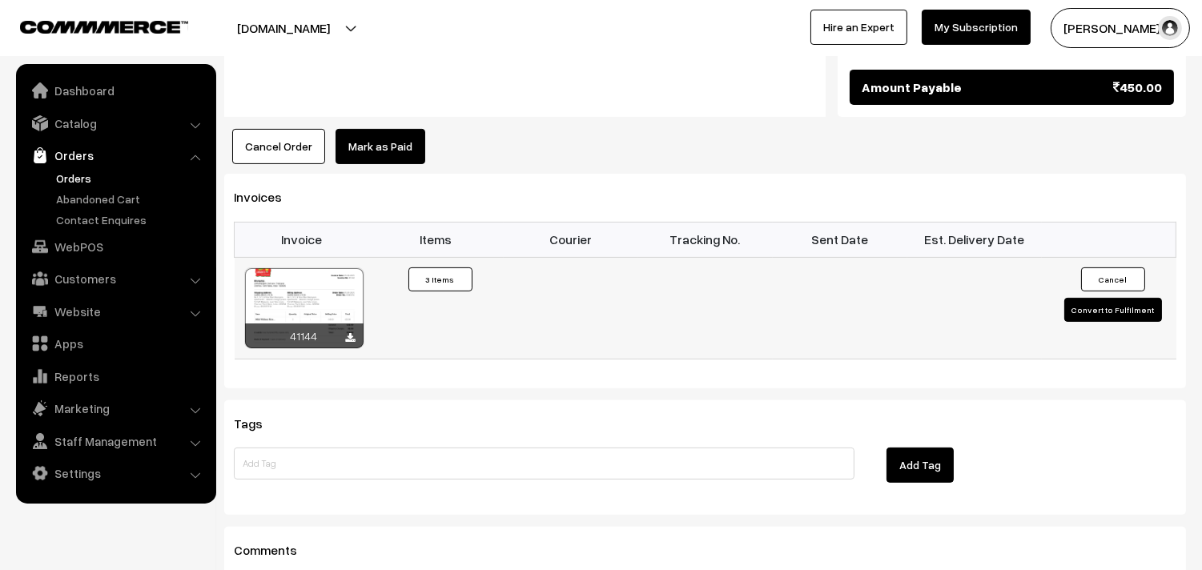
scroll to position [979, 0]
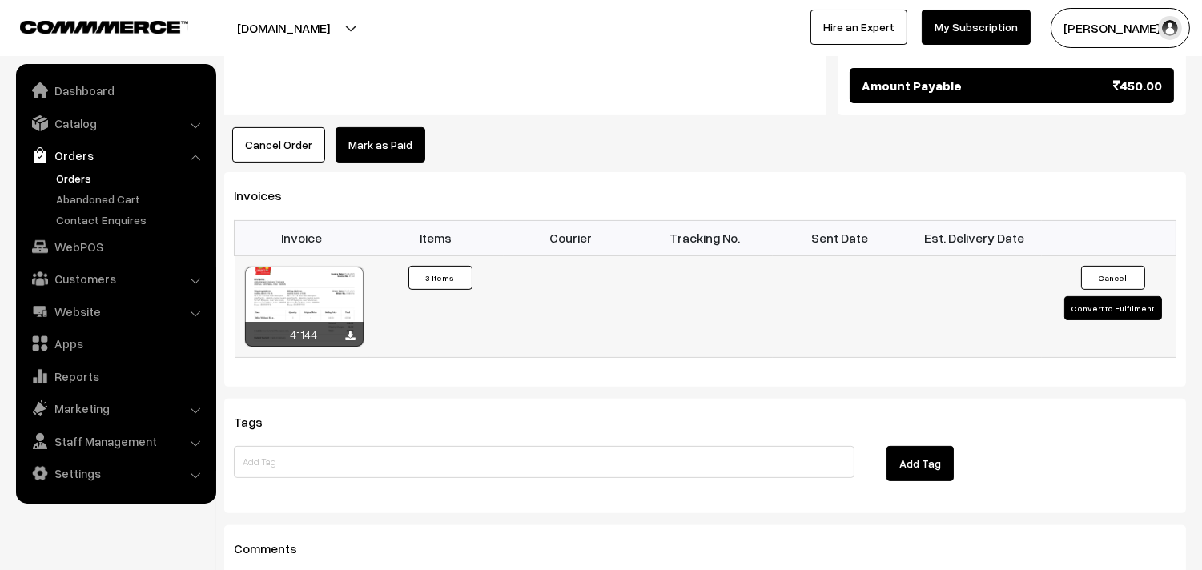
click at [318, 267] on div at bounding box center [304, 307] width 119 height 80
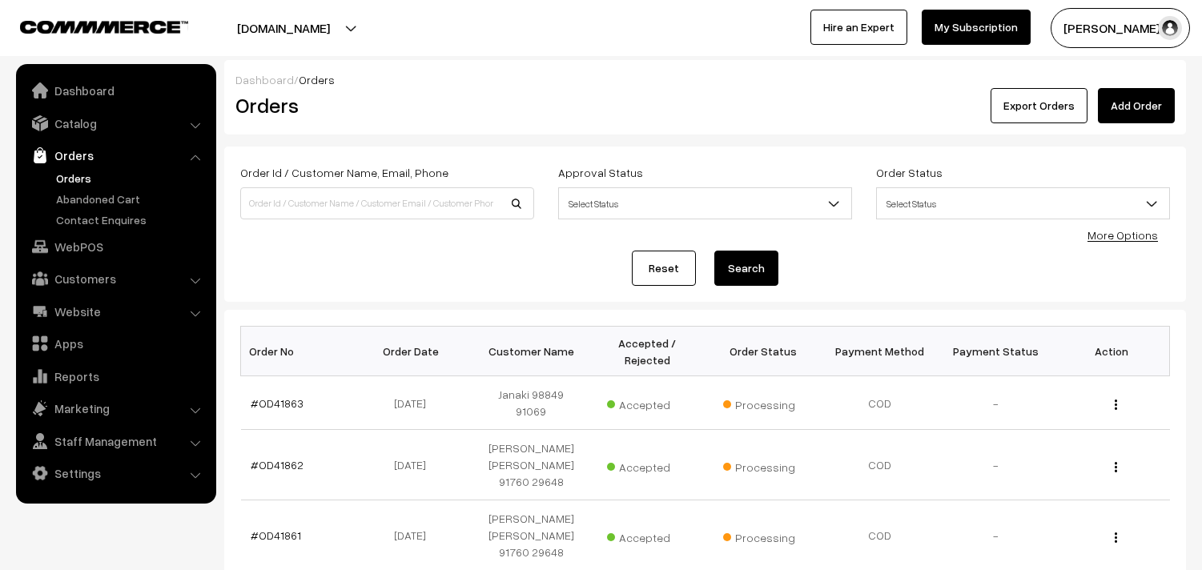
scroll to position [460, 0]
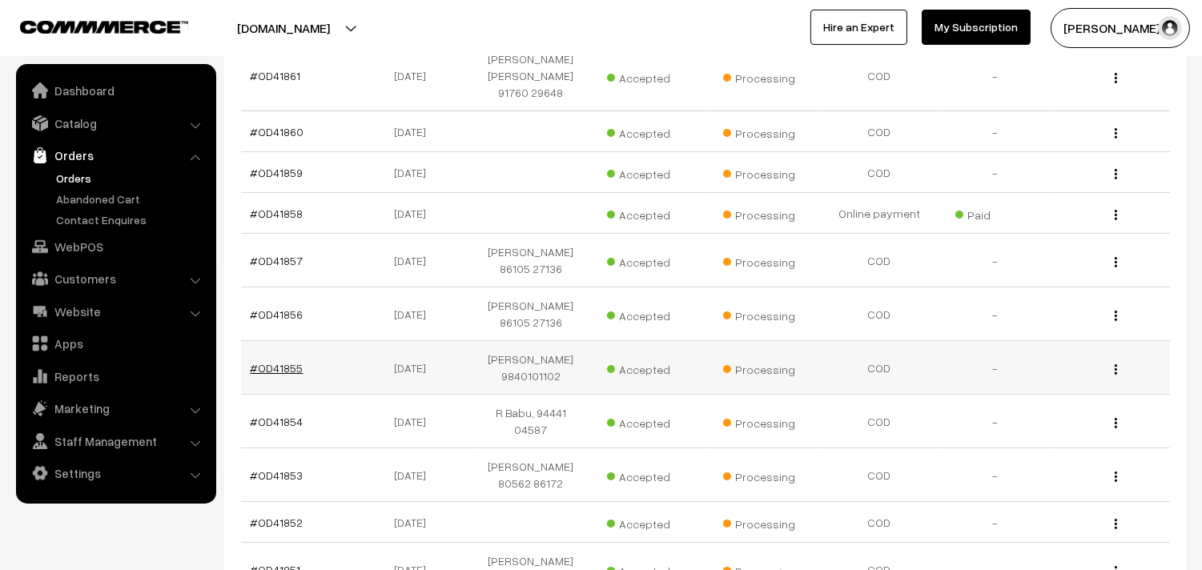
click at [284, 361] on link "#OD41855" at bounding box center [277, 368] width 53 height 14
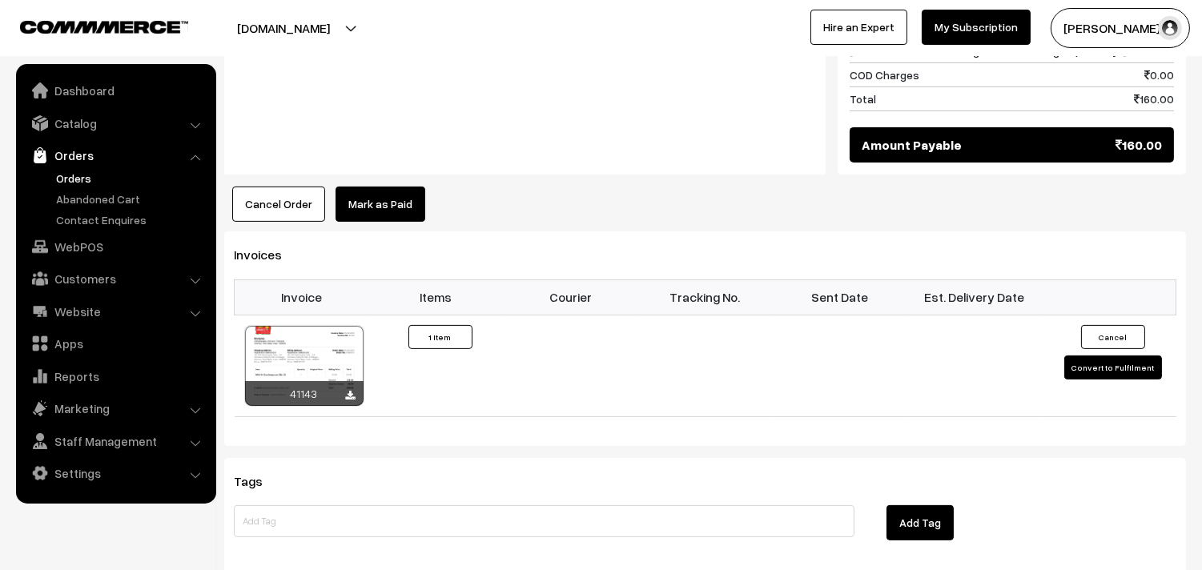
scroll to position [1068, 0]
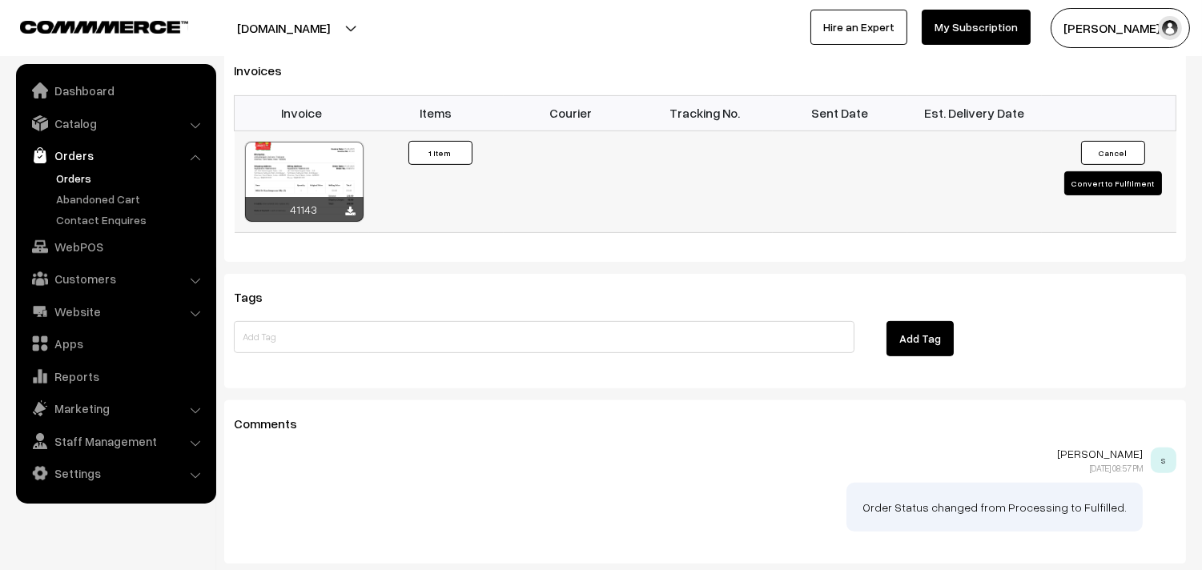
click at [306, 164] on div at bounding box center [304, 182] width 119 height 80
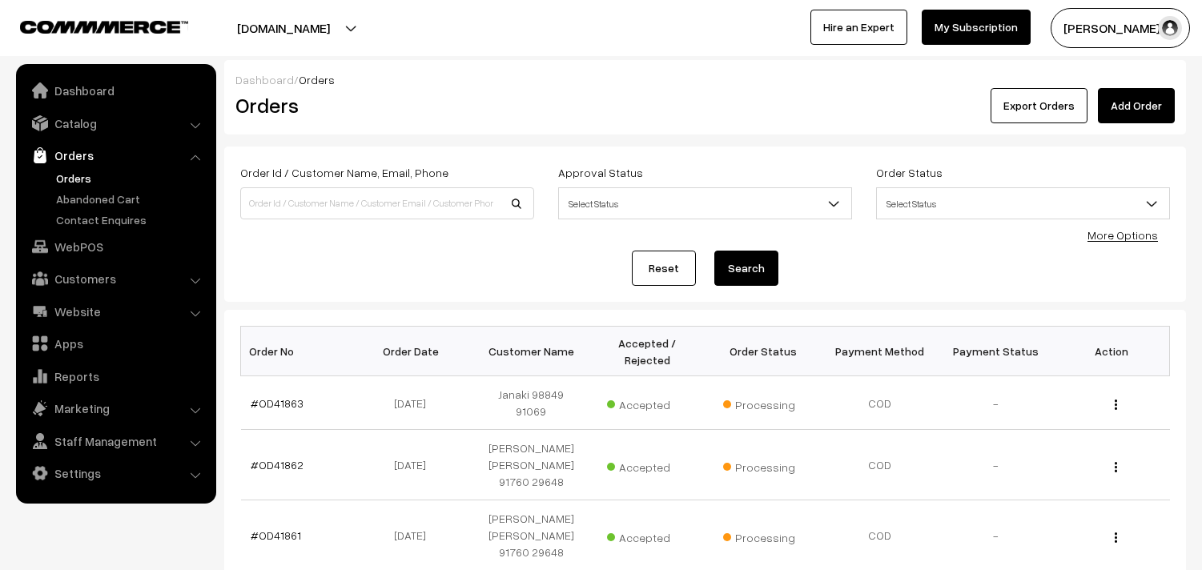
scroll to position [460, 0]
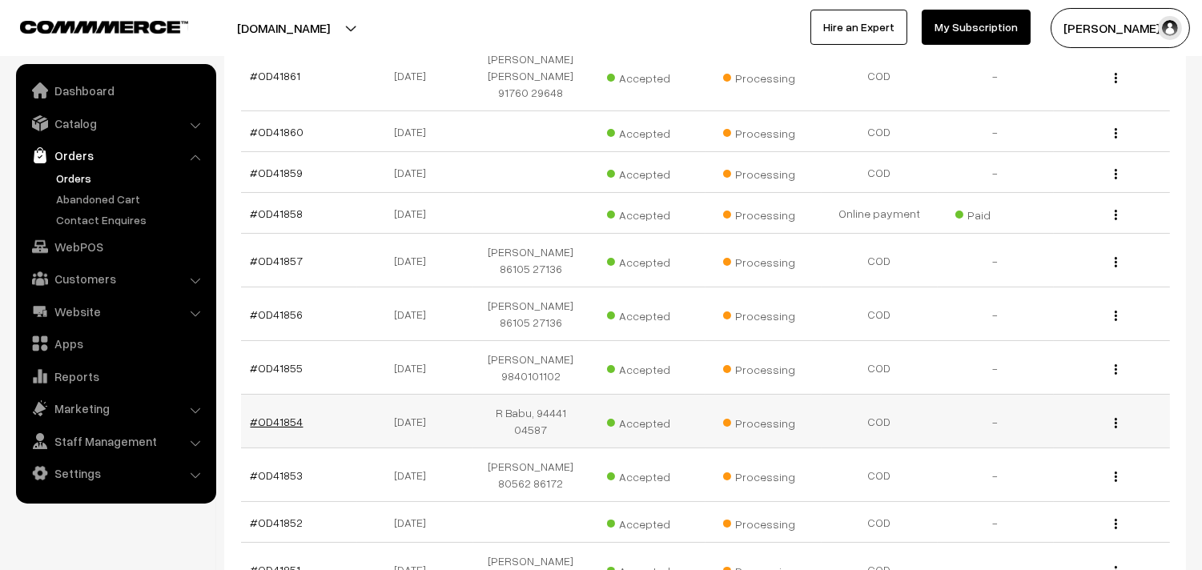
click at [273, 415] on link "#OD41854" at bounding box center [277, 422] width 53 height 14
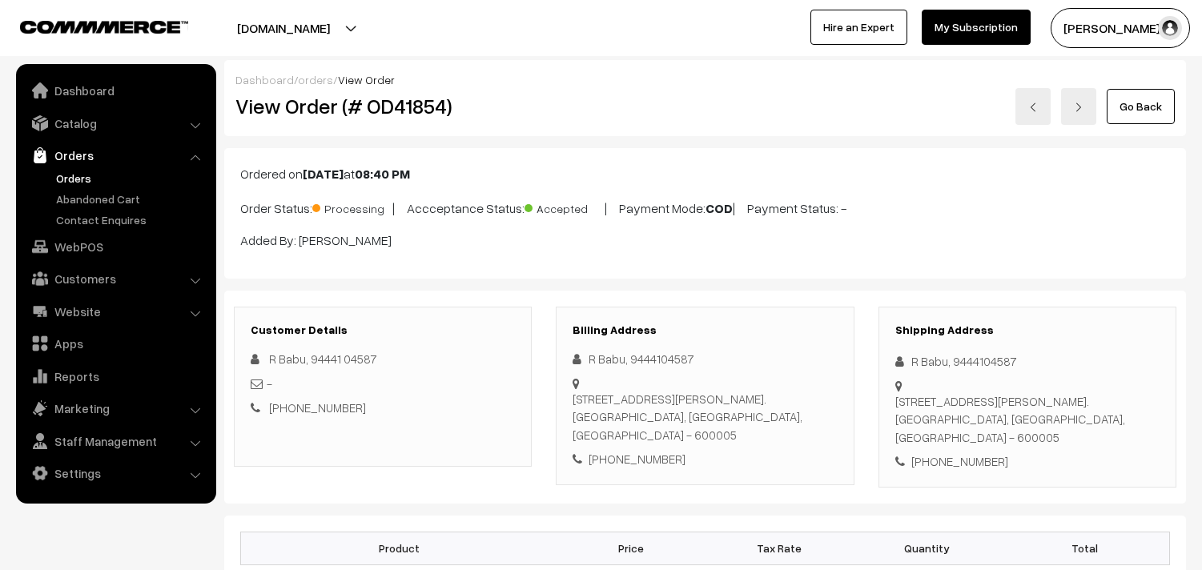
scroll to position [1156, 0]
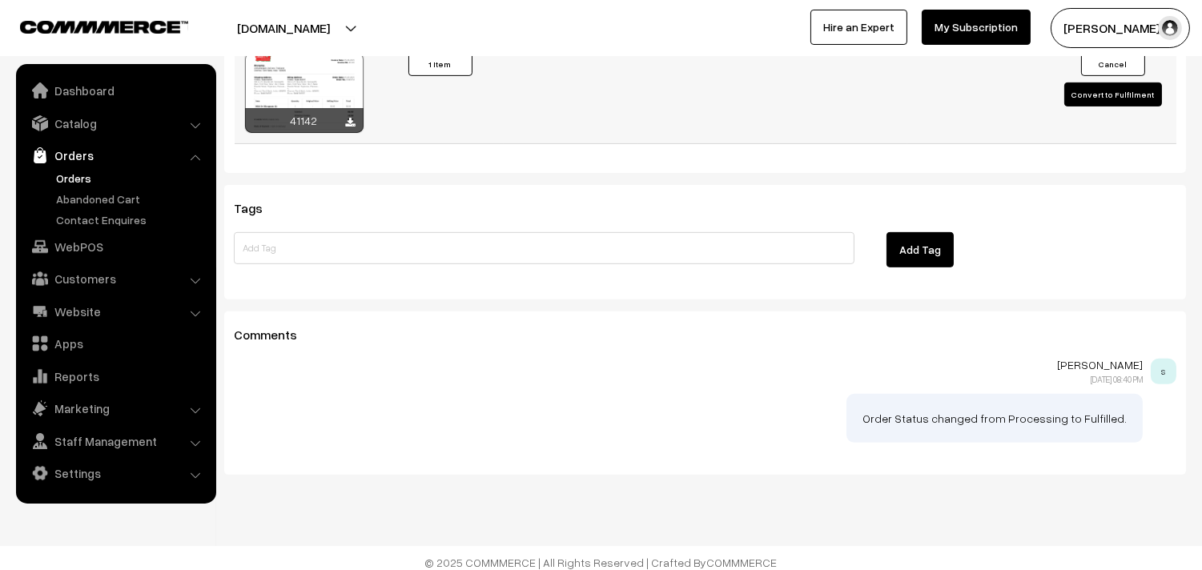
click at [301, 110] on div at bounding box center [304, 93] width 119 height 80
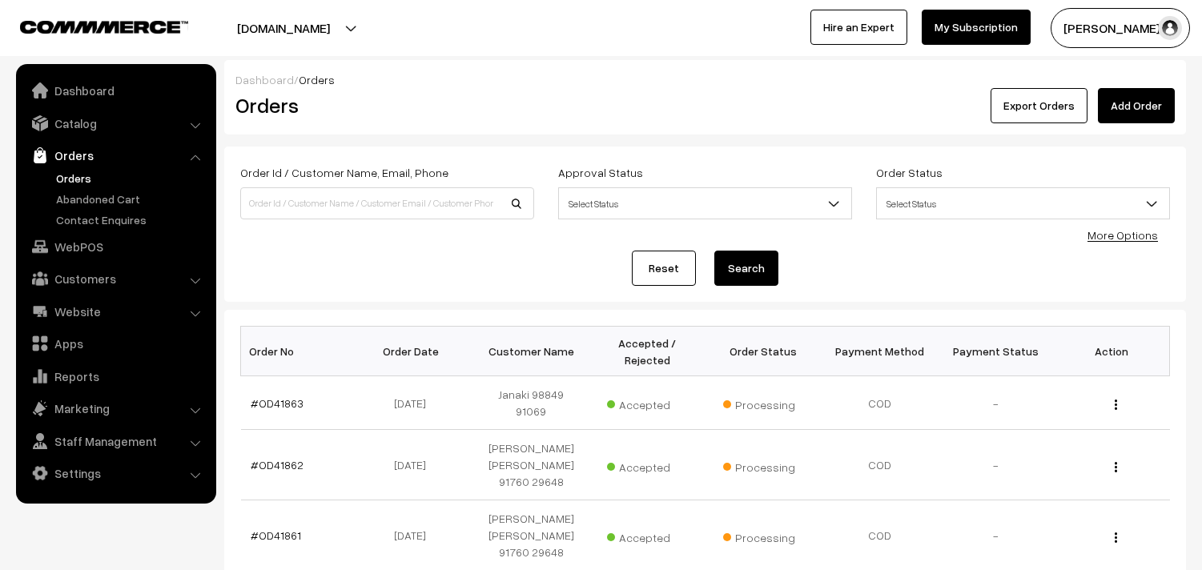
scroll to position [460, 0]
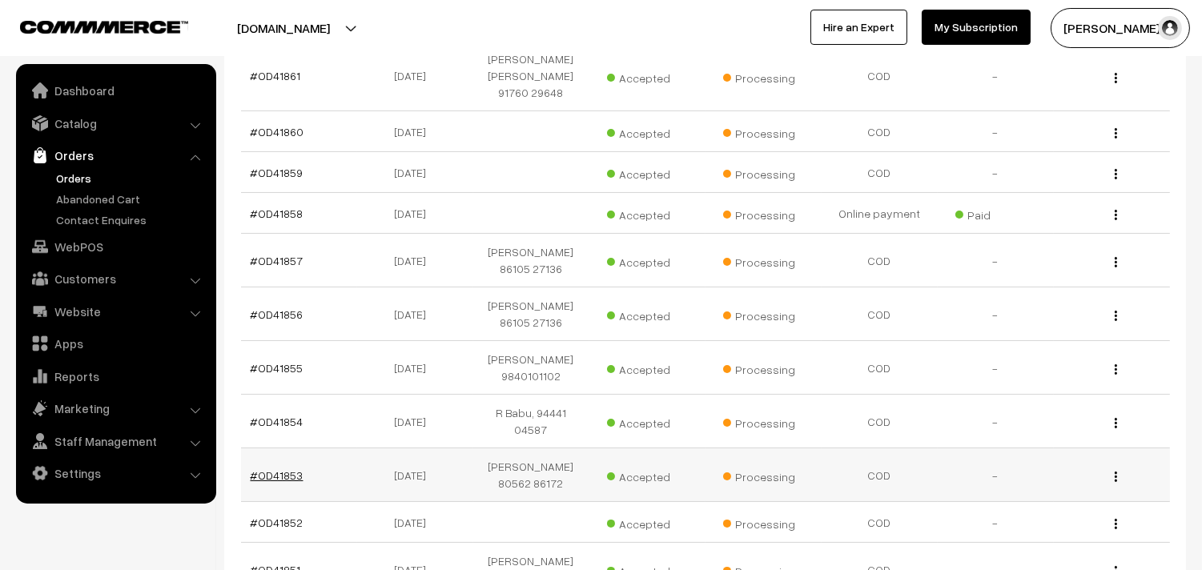
click at [280, 468] on link "#OD41853" at bounding box center [277, 475] width 53 height 14
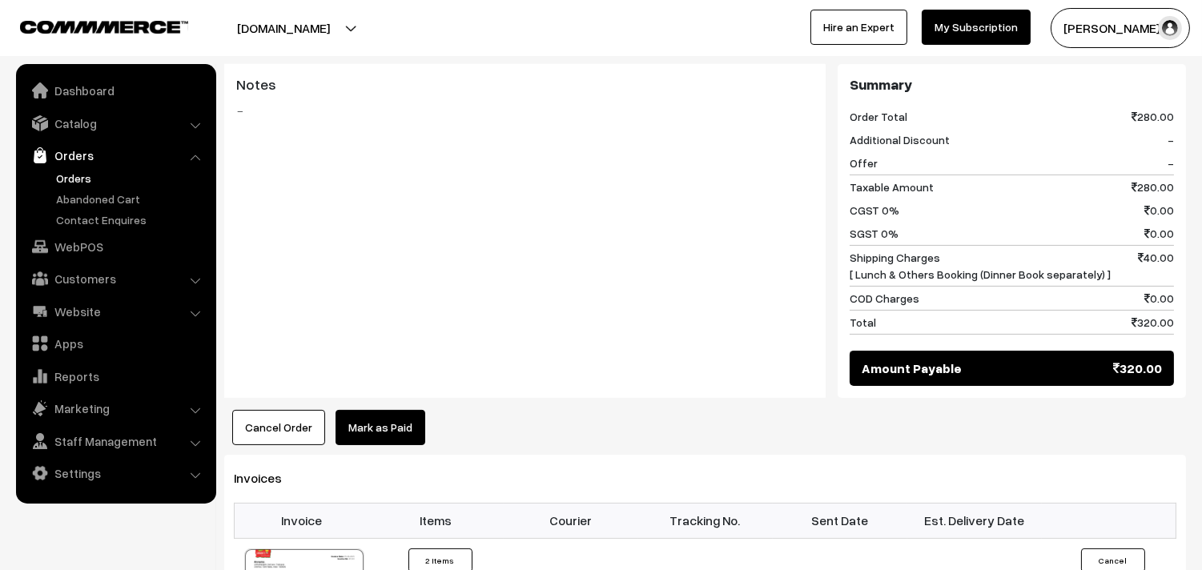
scroll to position [711, 0]
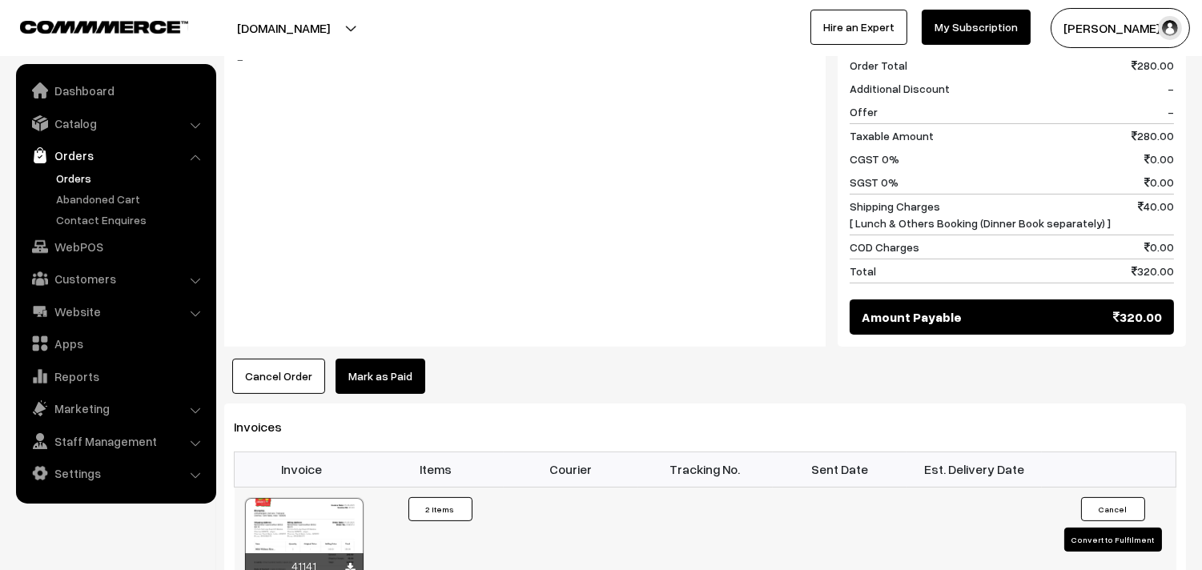
click at [309, 505] on div at bounding box center [304, 538] width 119 height 80
click at [29, 2] on div "annamfood.in Go to Website Switch Store Create New Store sundararajan s… My Pro…" at bounding box center [601, 28] width 1202 height 56
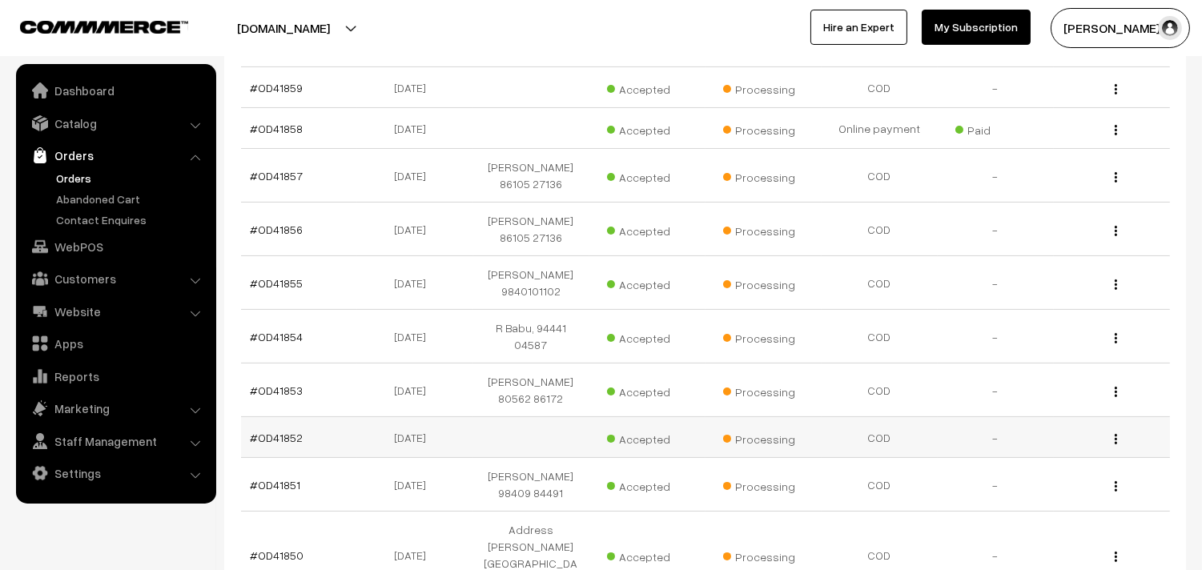
scroll to position [549, 0]
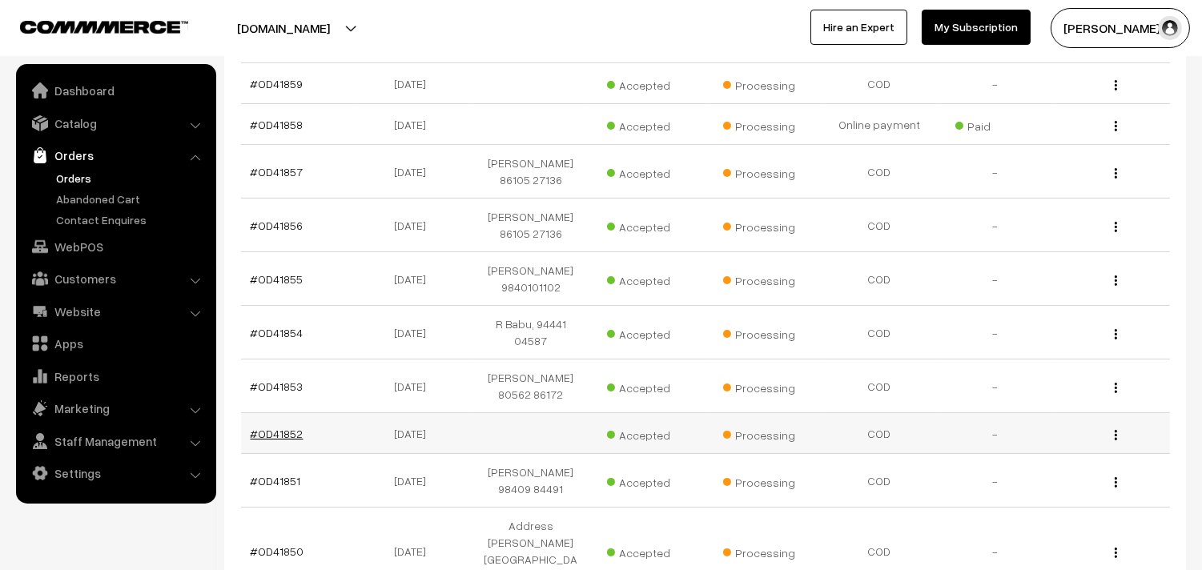
click at [276, 427] on link "#OD41852" at bounding box center [277, 434] width 53 height 14
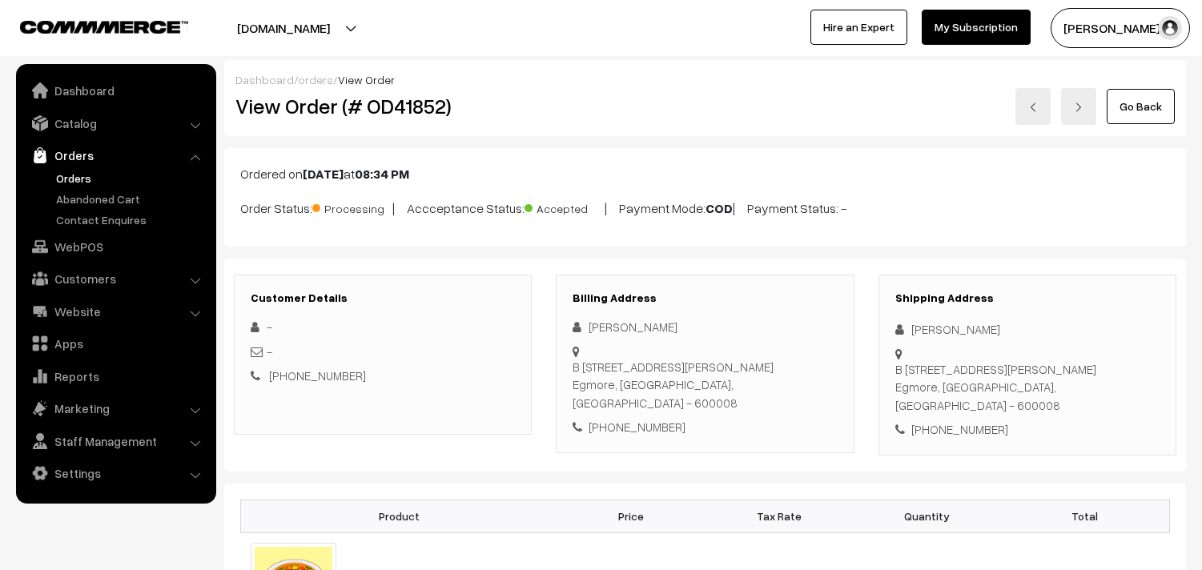
scroll to position [1156, 0]
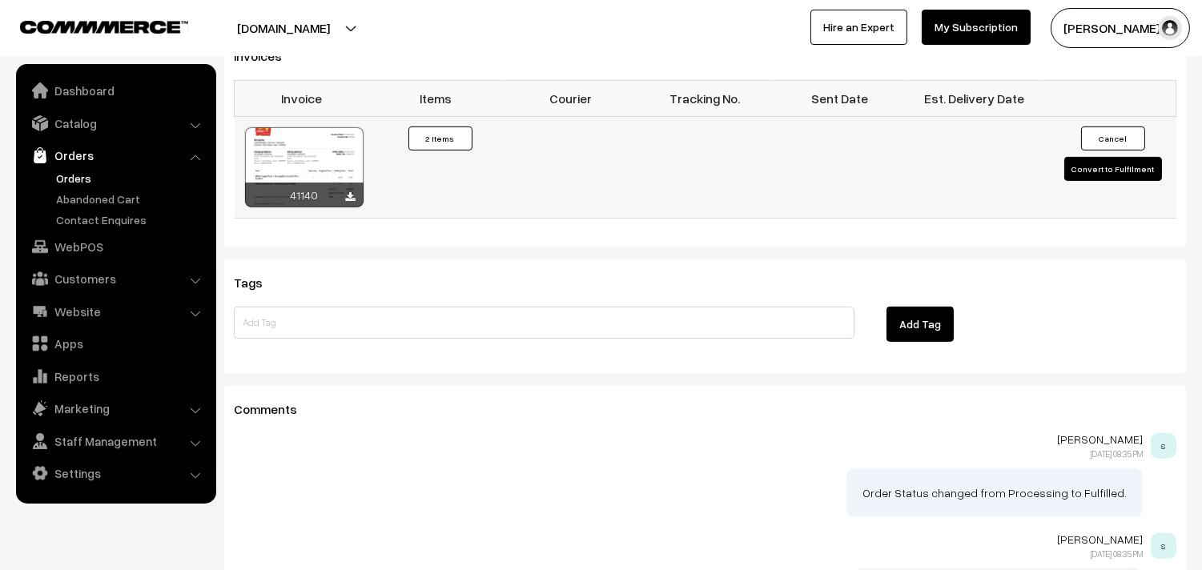
click at [297, 127] on div at bounding box center [304, 167] width 119 height 80
click at [74, 172] on link "Orders" at bounding box center [131, 178] width 159 height 17
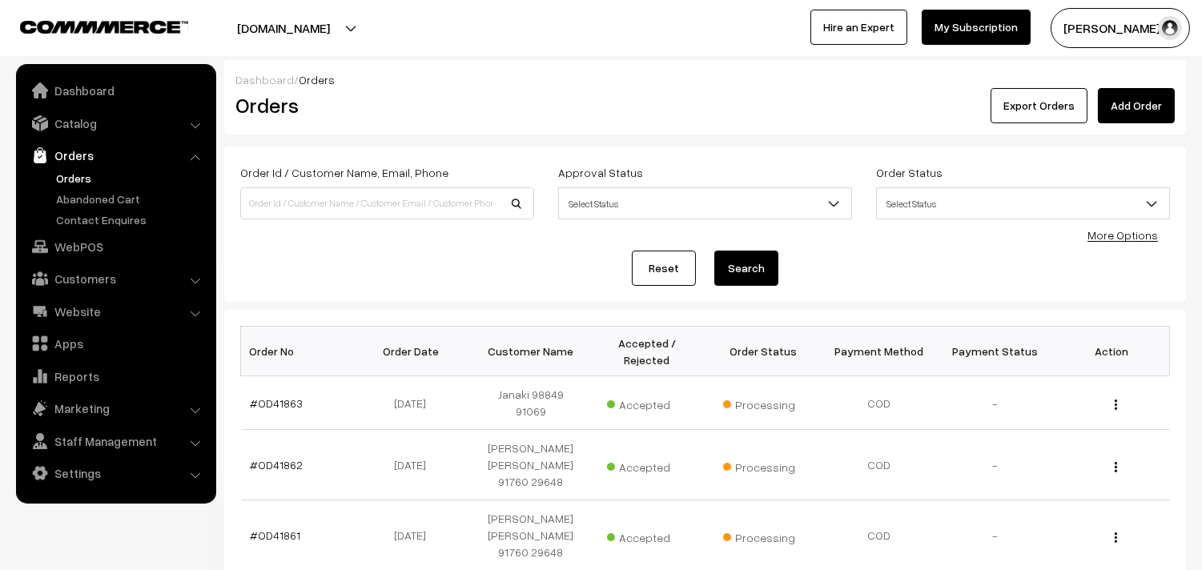
scroll to position [455, 0]
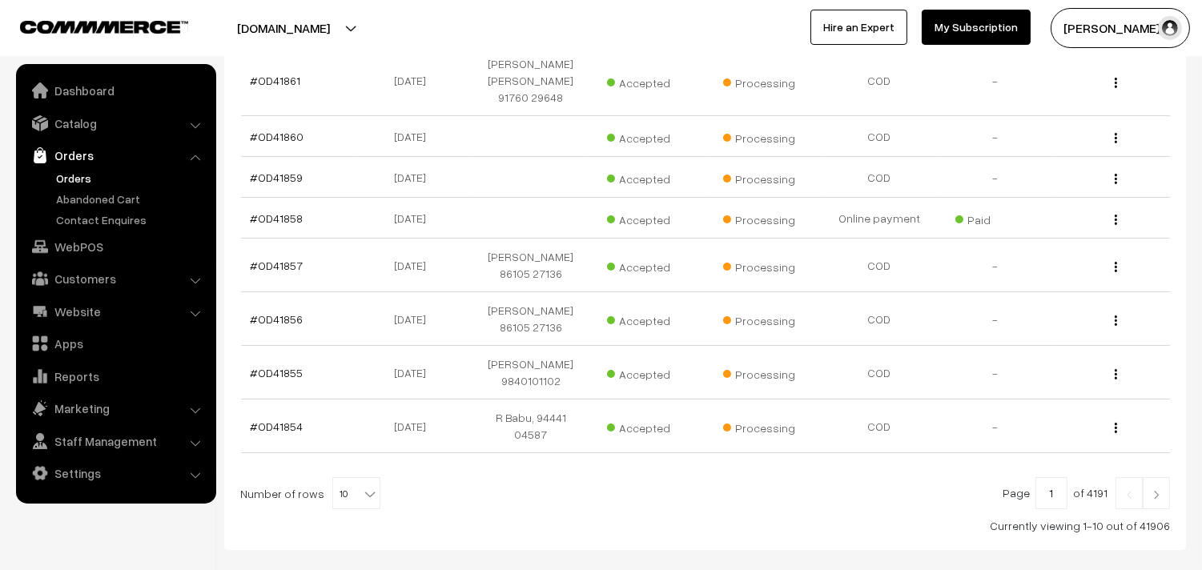
click at [348, 478] on span "10" at bounding box center [356, 494] width 46 height 32
select select "90"
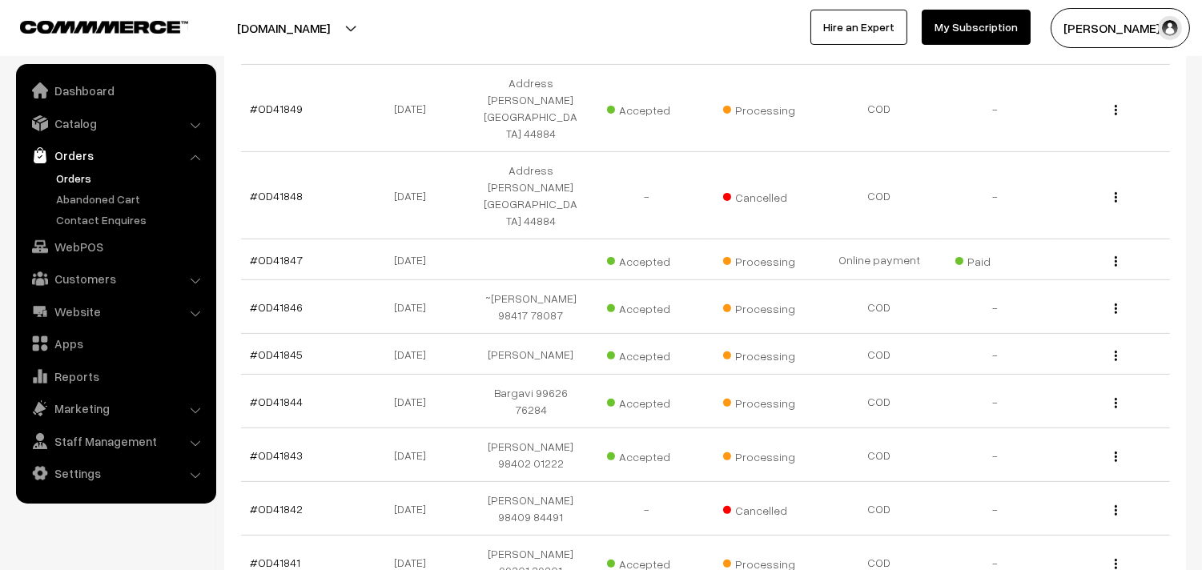
scroll to position [1245, 0]
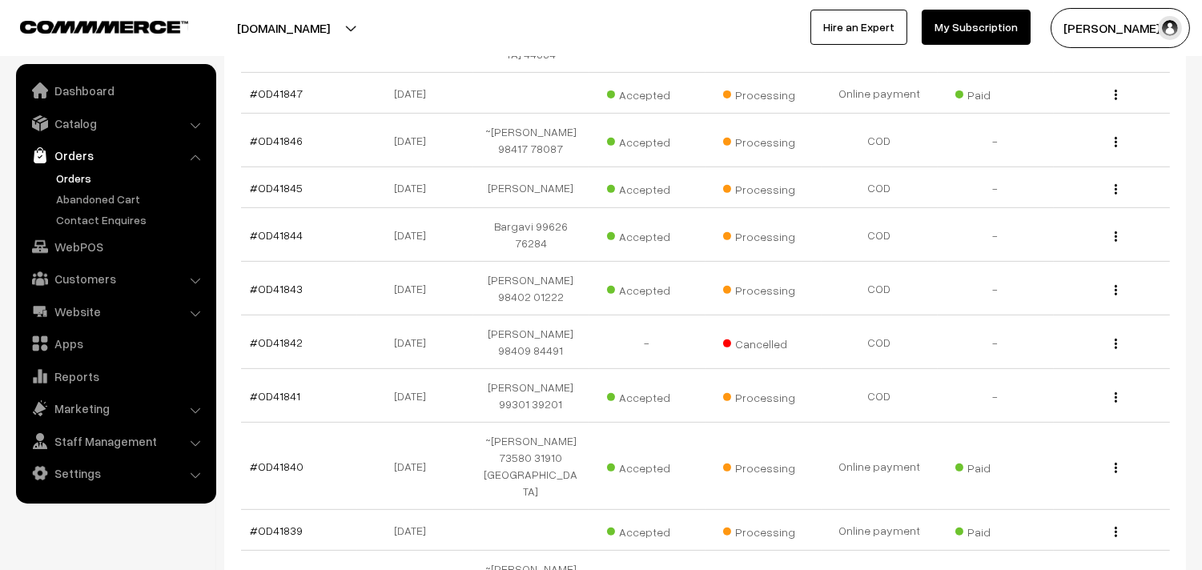
click at [80, 179] on link "Orders" at bounding box center [131, 178] width 159 height 17
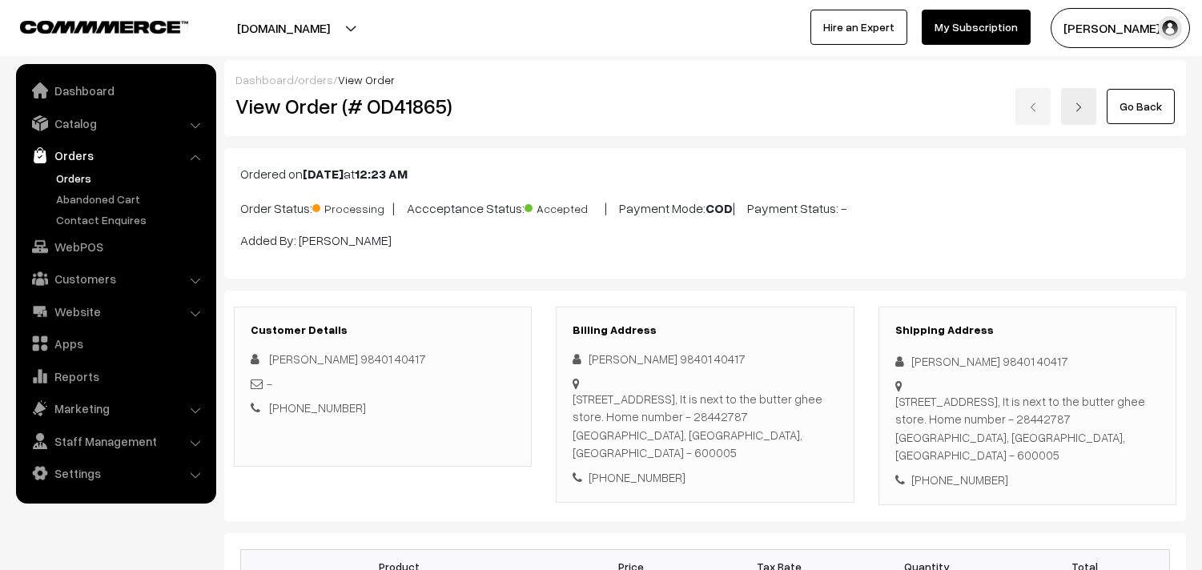
scroll to position [801, 0]
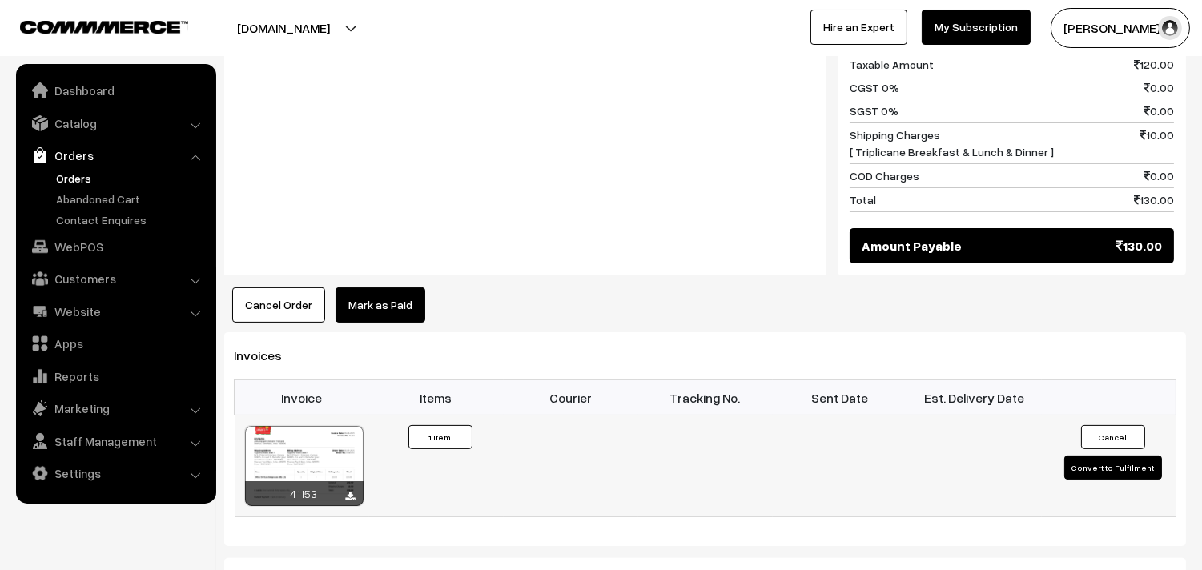
click at [313, 426] on div at bounding box center [304, 466] width 119 height 80
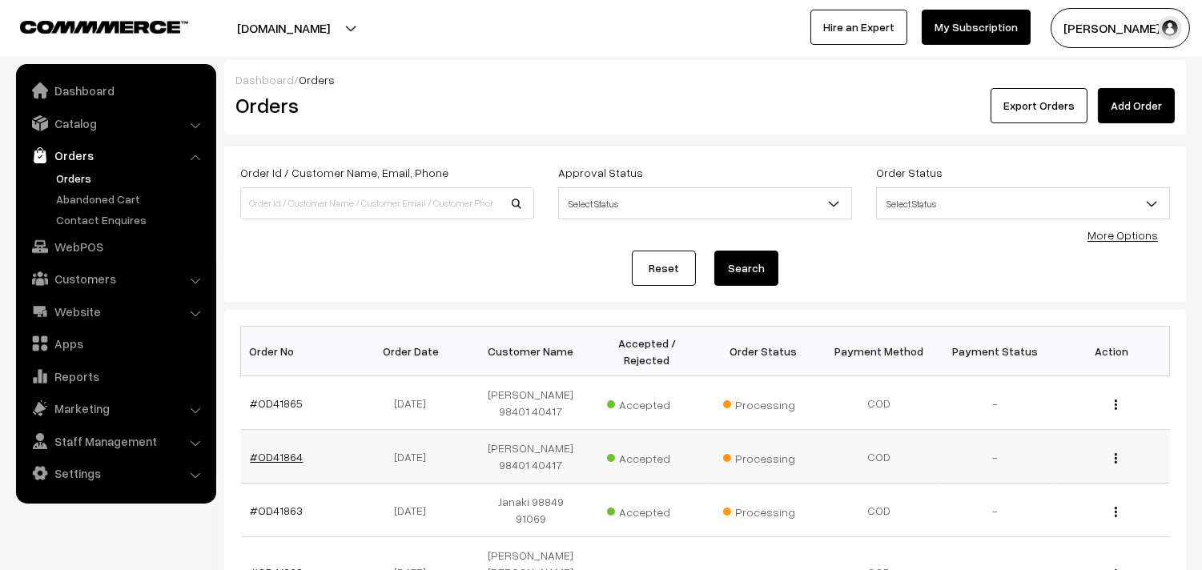
click at [278, 451] on link "#OD41864" at bounding box center [277, 457] width 53 height 14
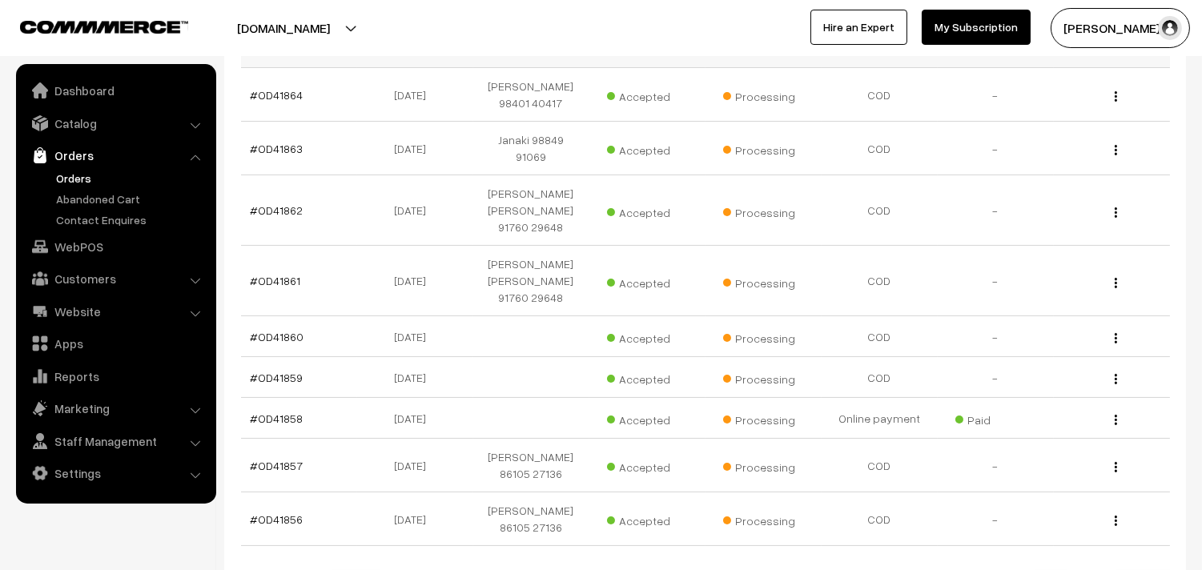
scroll to position [444, 0]
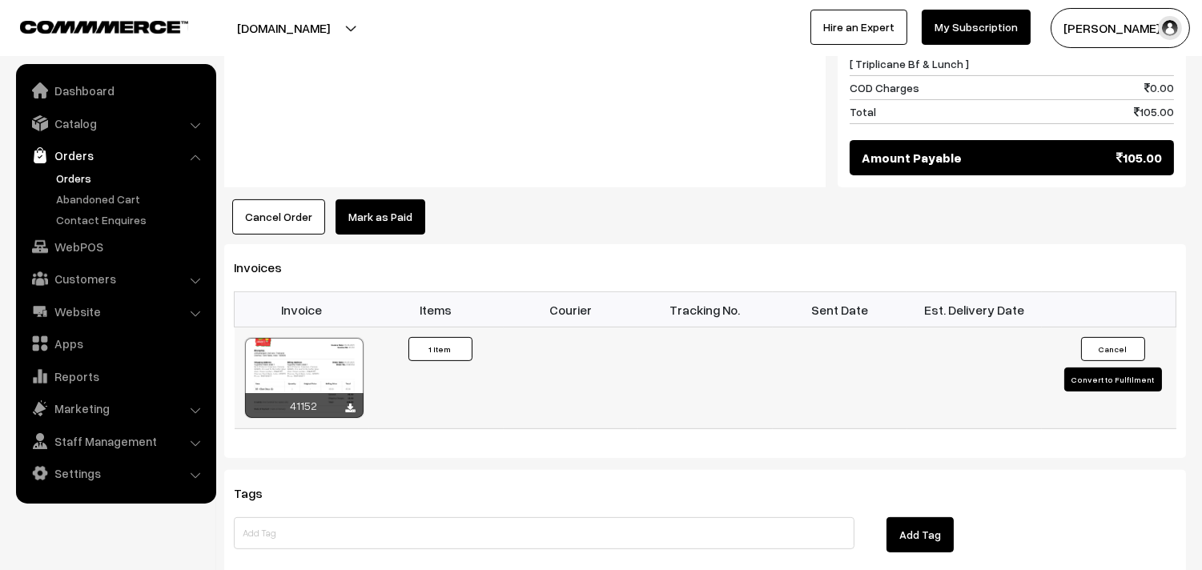
scroll to position [890, 0]
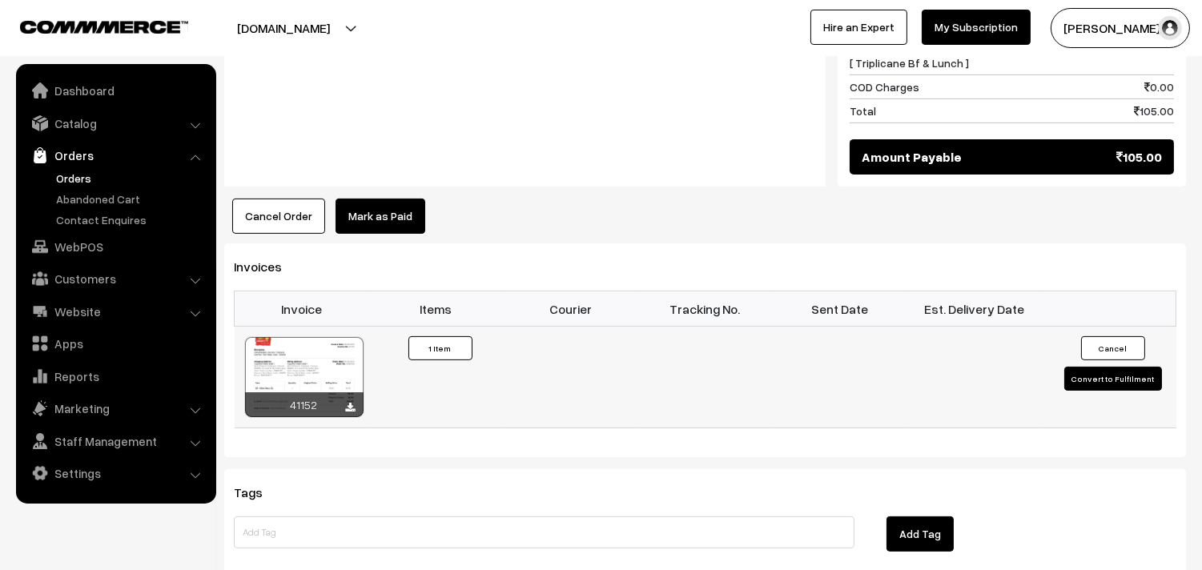
click at [324, 337] on div at bounding box center [304, 377] width 119 height 80
